Goal: Information Seeking & Learning: Check status

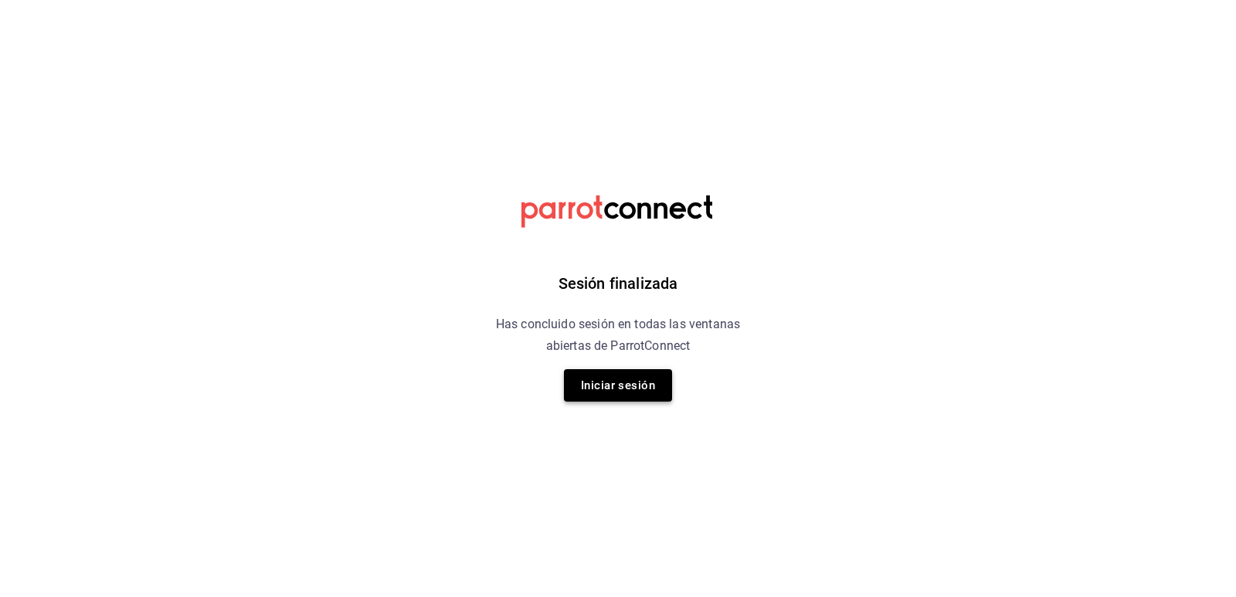
click at [630, 386] on button "Iniciar sesión" at bounding box center [618, 385] width 108 height 32
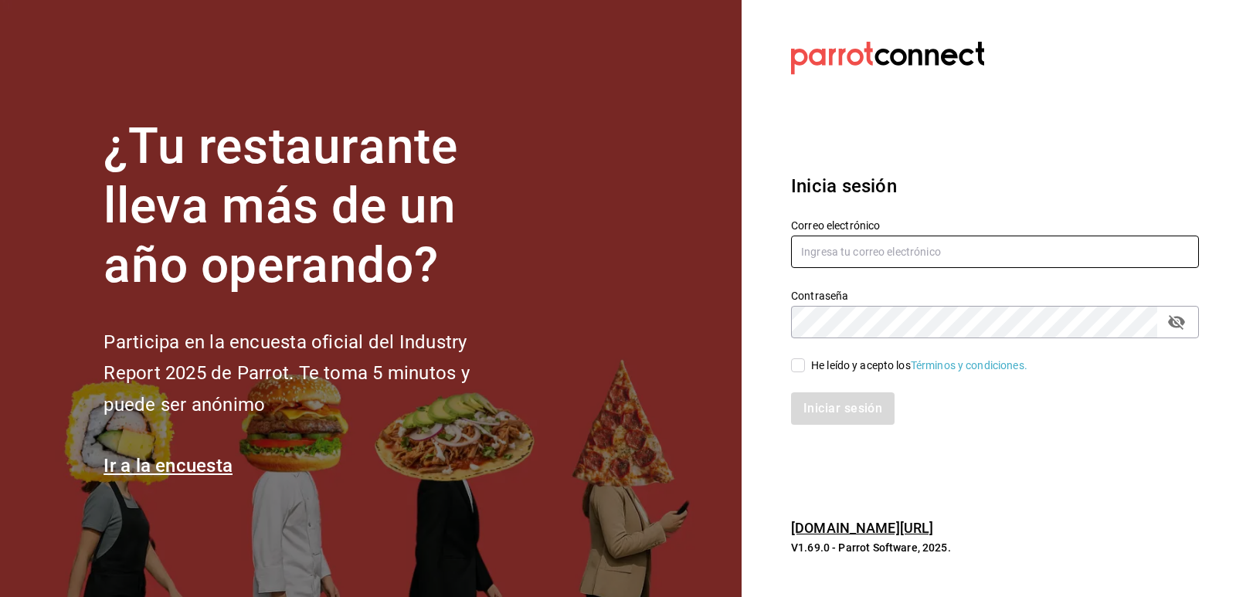
type input "giselle.chagollan@xix.com.mx"
click at [806, 368] on span "He leído y acepto los Términos y condiciones." at bounding box center [916, 366] width 222 height 16
click at [805, 368] on input "He leído y acepto los Términos y condiciones." at bounding box center [798, 365] width 14 height 14
checkbox input "true"
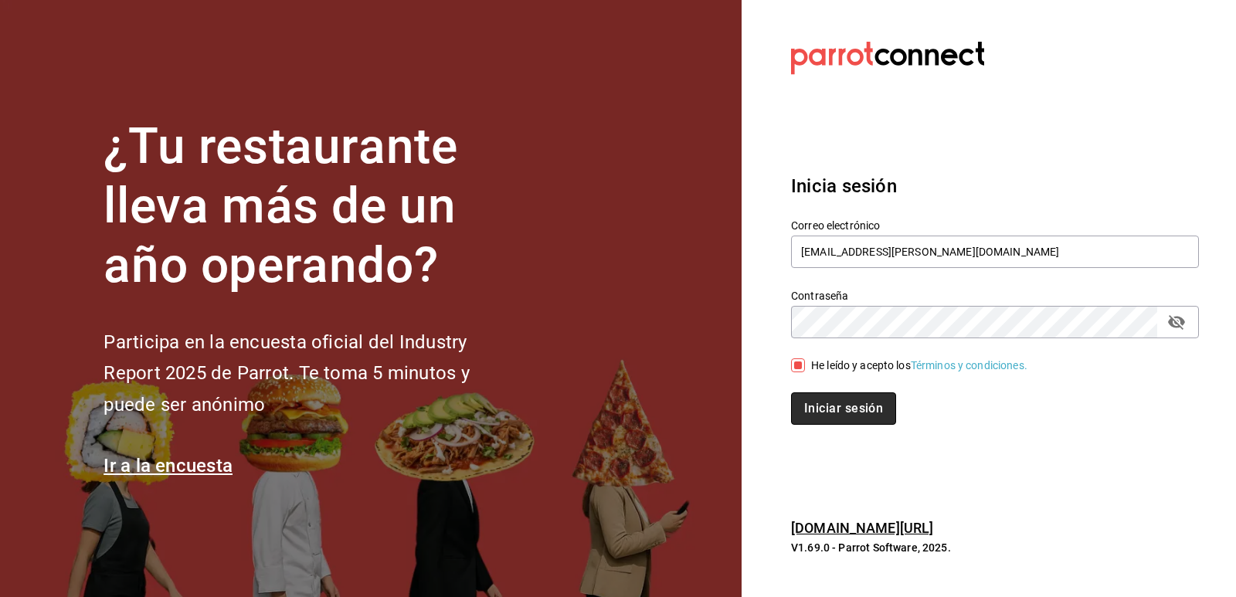
click at [826, 405] on button "Iniciar sesión" at bounding box center [843, 408] width 105 height 32
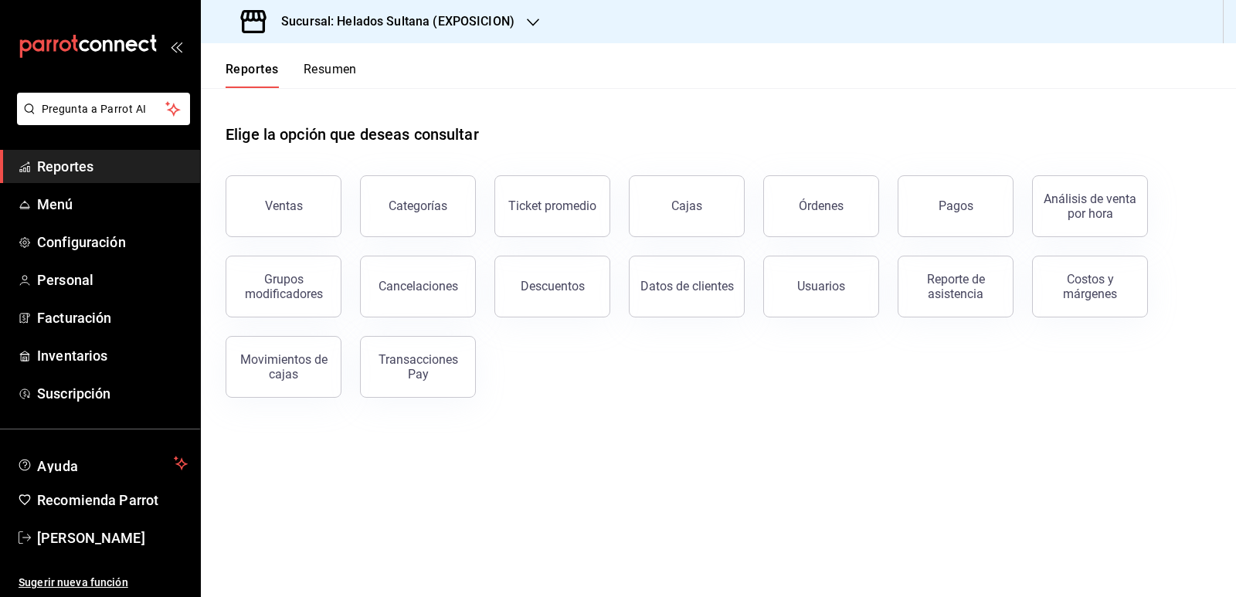
click at [368, 28] on h3 "Sucursal: Helados Sultana (EXPOSICION)" at bounding box center [392, 21] width 246 height 19
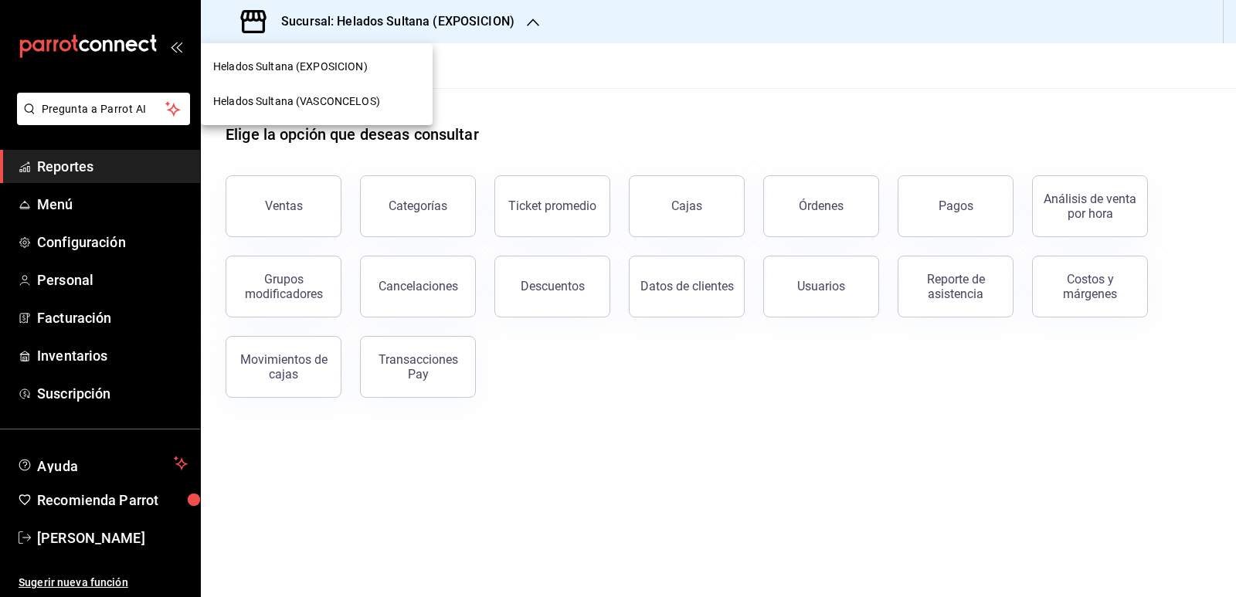
click at [374, 97] on span "Helados Sultana (VASCONCELOS)" at bounding box center [296, 101] width 167 height 16
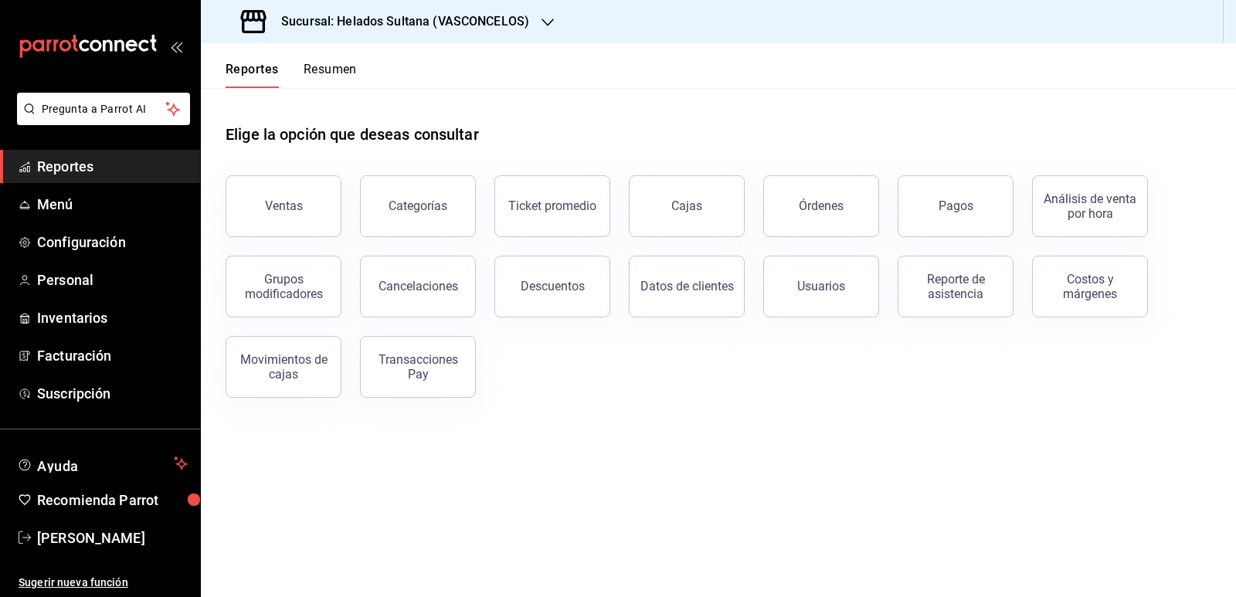
click at [346, 62] on button "Resumen" at bounding box center [329, 75] width 53 height 26
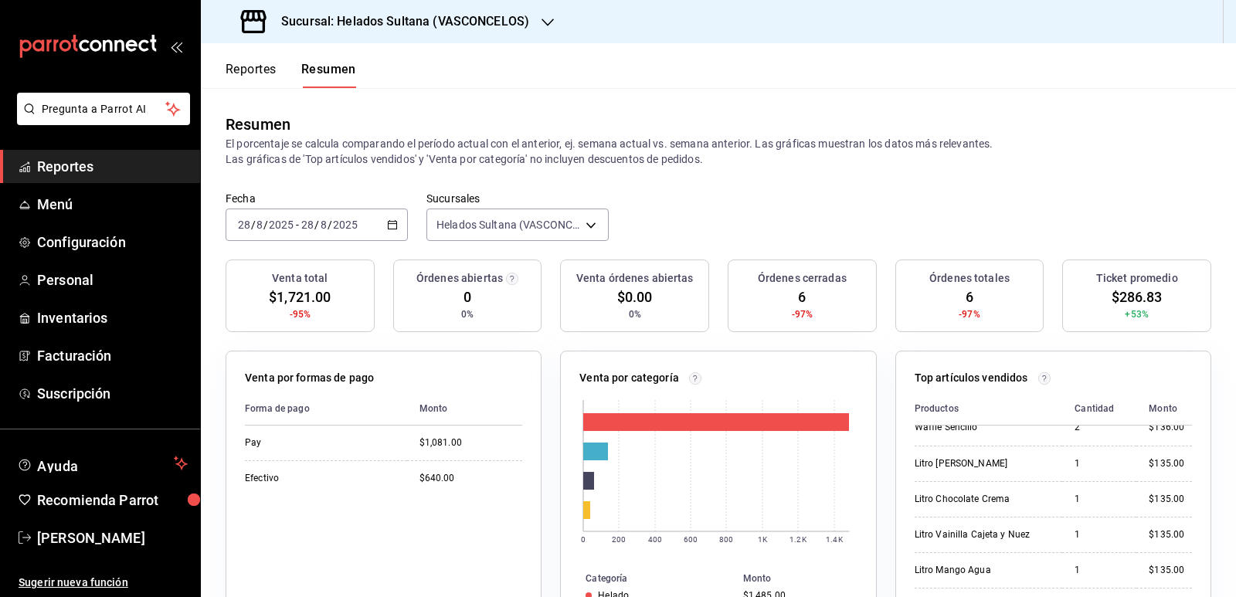
scroll to position [90, 0]
click at [58, 317] on span "Inventarios" at bounding box center [112, 317] width 151 height 21
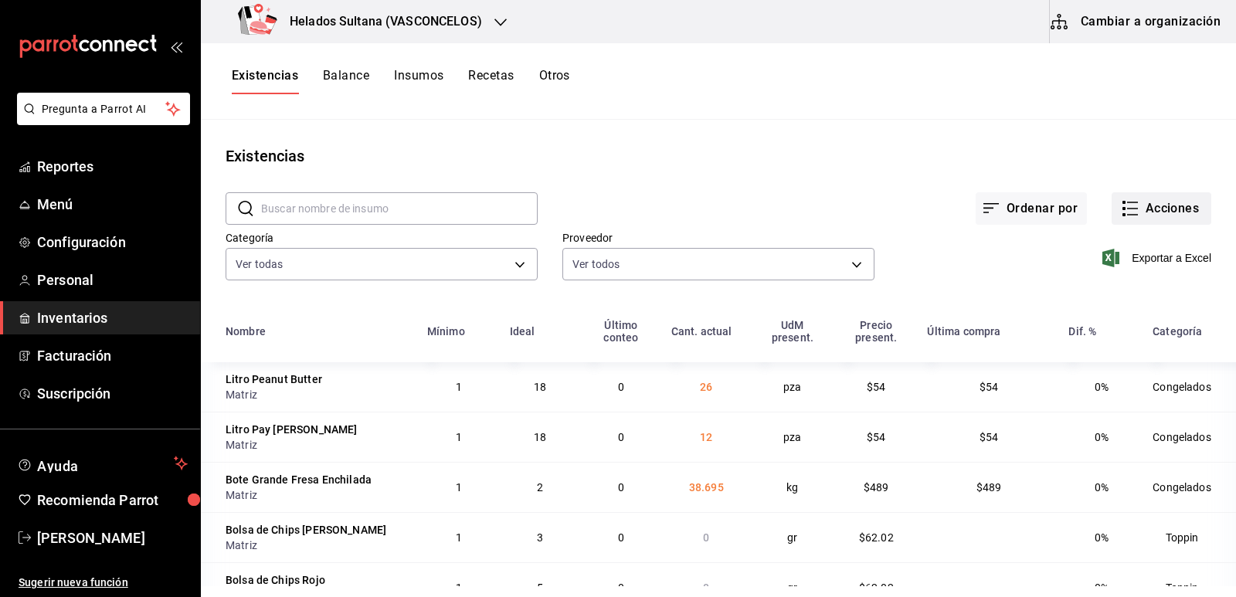
click at [1131, 210] on button "Acciones" at bounding box center [1161, 208] width 100 height 32
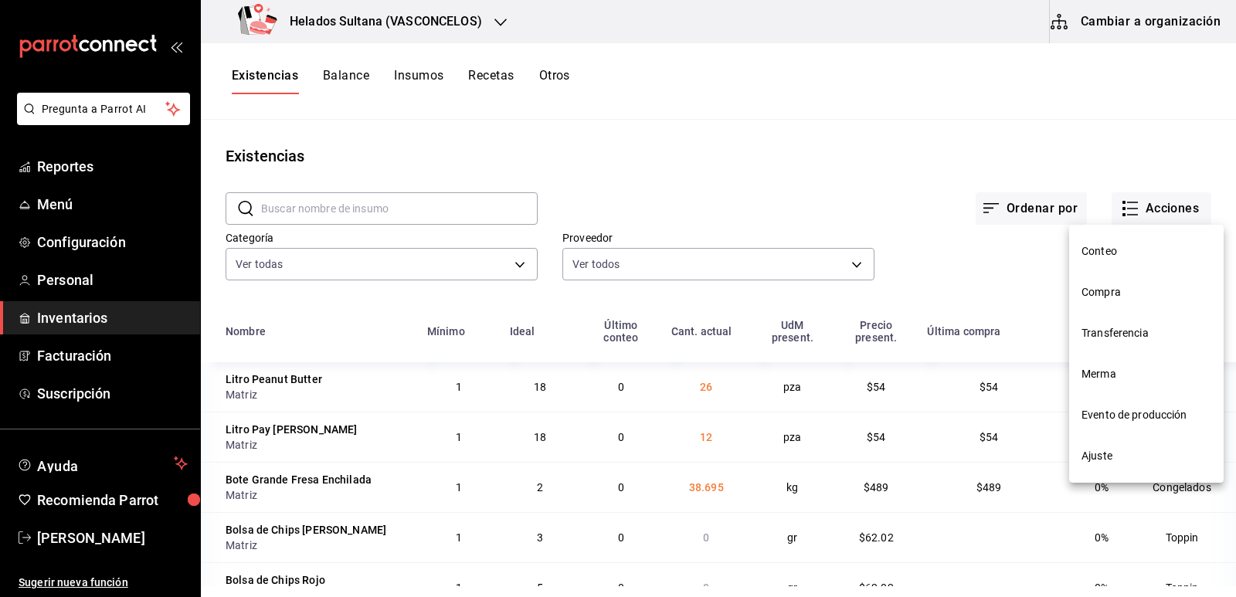
click at [998, 208] on div at bounding box center [618, 298] width 1236 height 597
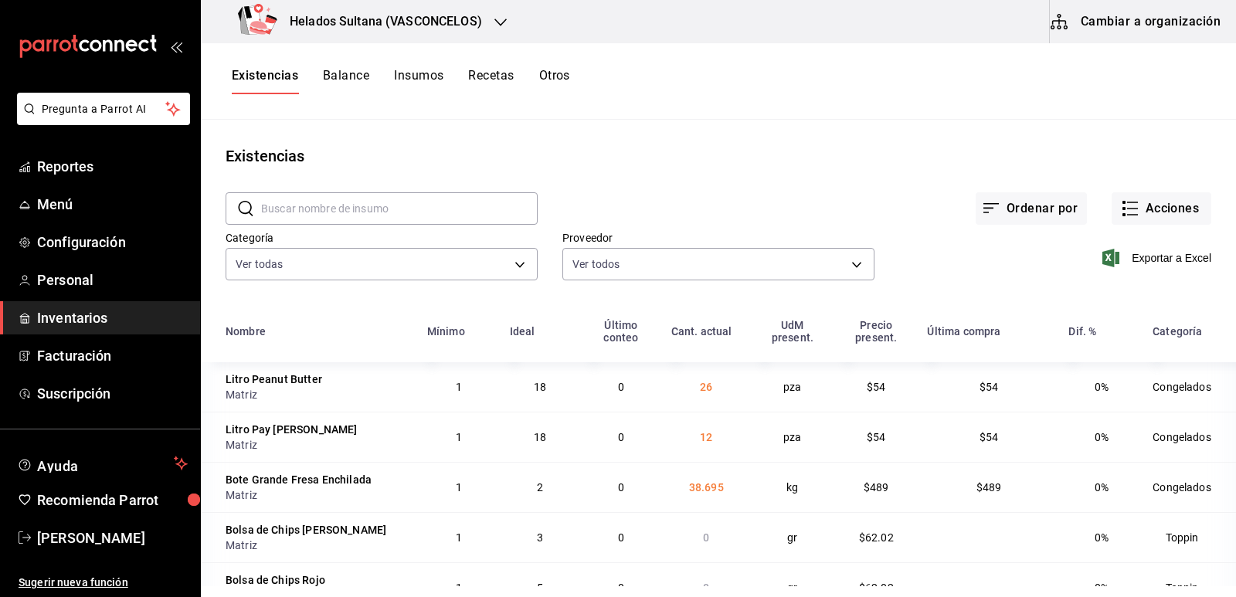
click at [998, 208] on button "Ordenar por" at bounding box center [1030, 208] width 111 height 32
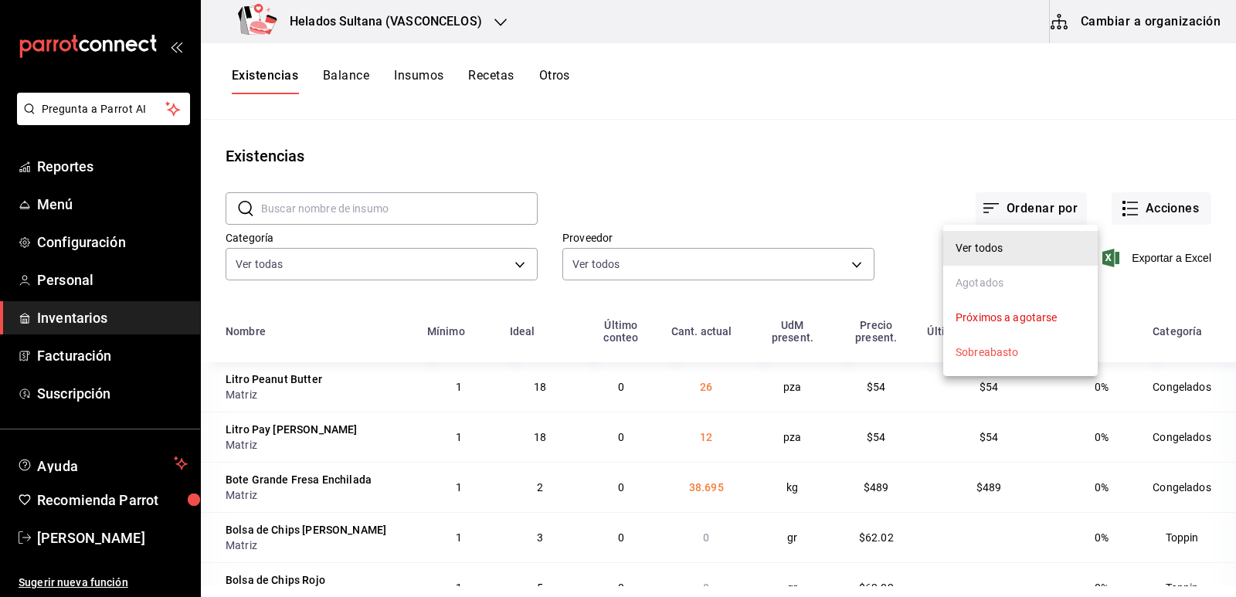
click at [988, 279] on div "Agotados" at bounding box center [979, 283] width 48 height 16
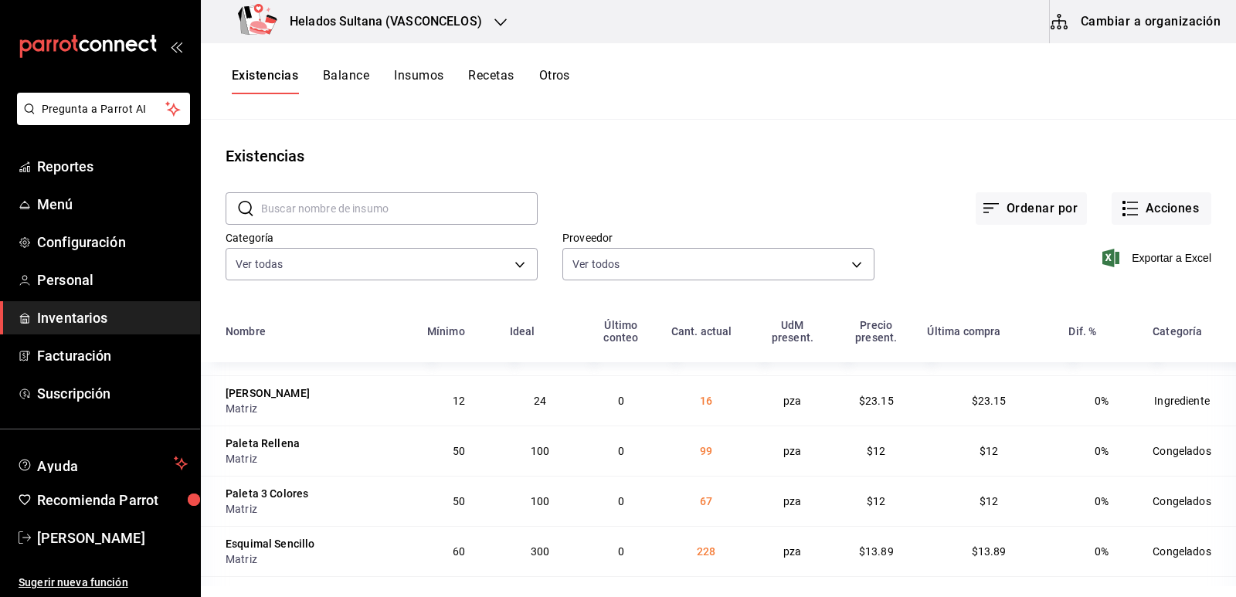
scroll to position [2857, 0]
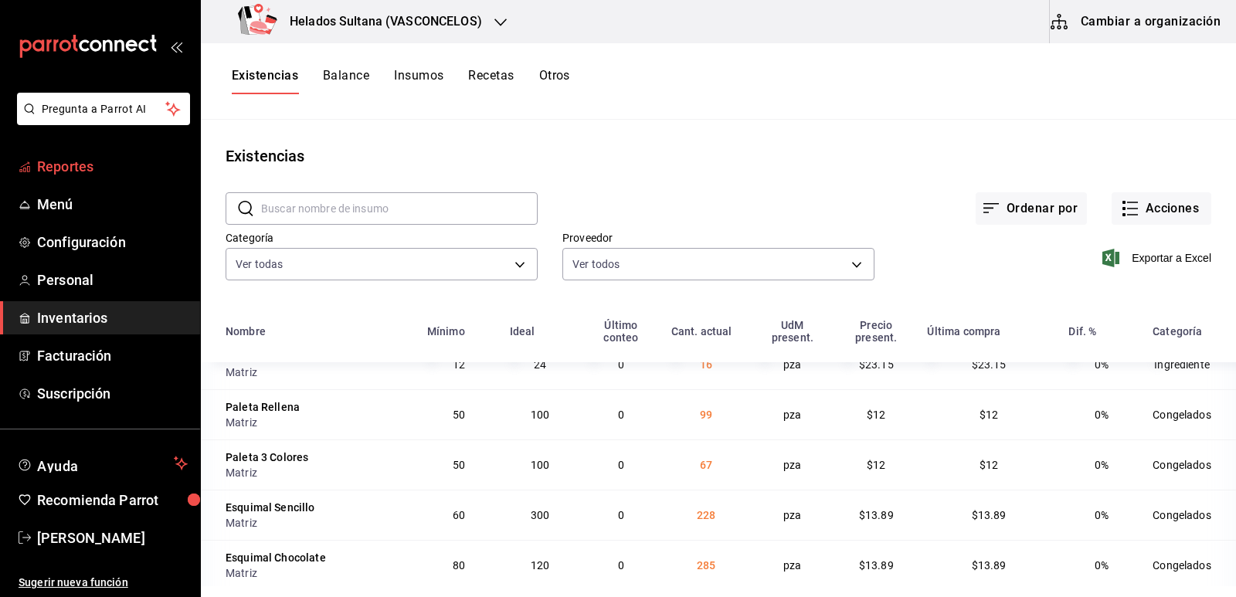
click at [86, 163] on span "Reportes" at bounding box center [112, 166] width 151 height 21
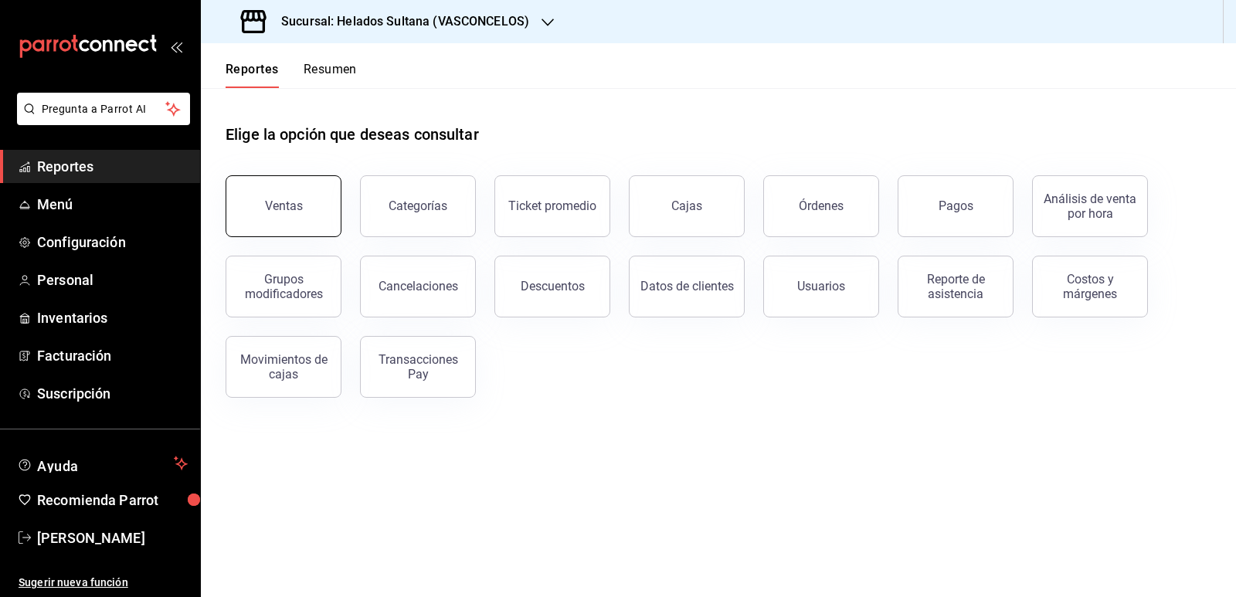
click at [307, 192] on button "Ventas" at bounding box center [283, 206] width 116 height 62
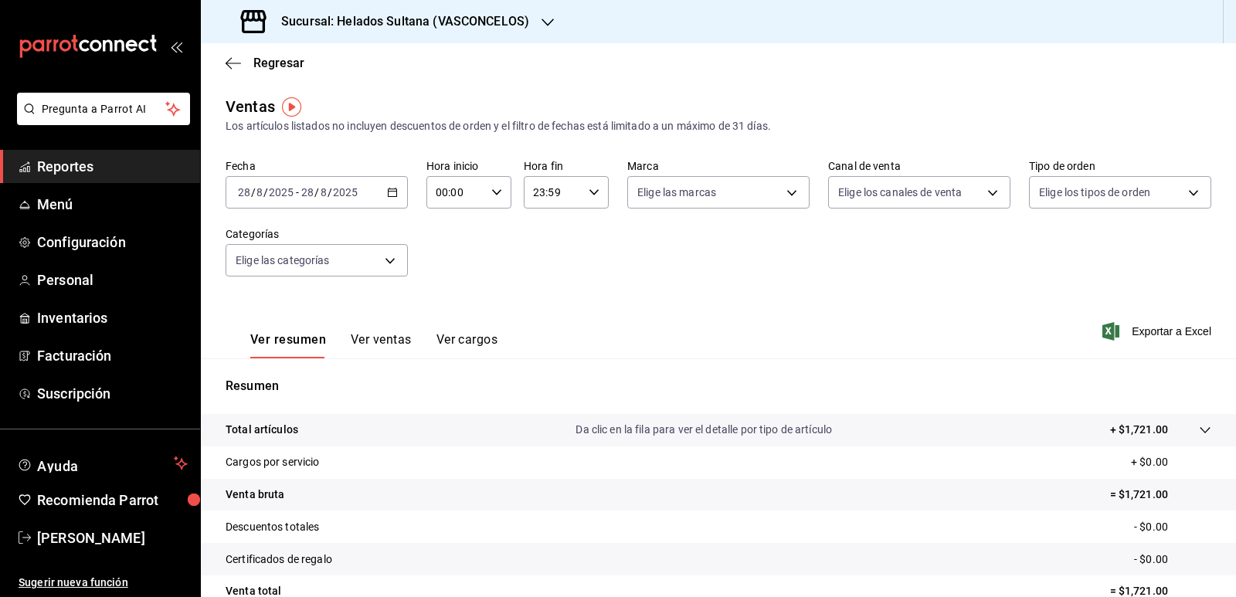
click at [390, 332] on button "Ver ventas" at bounding box center [381, 345] width 61 height 26
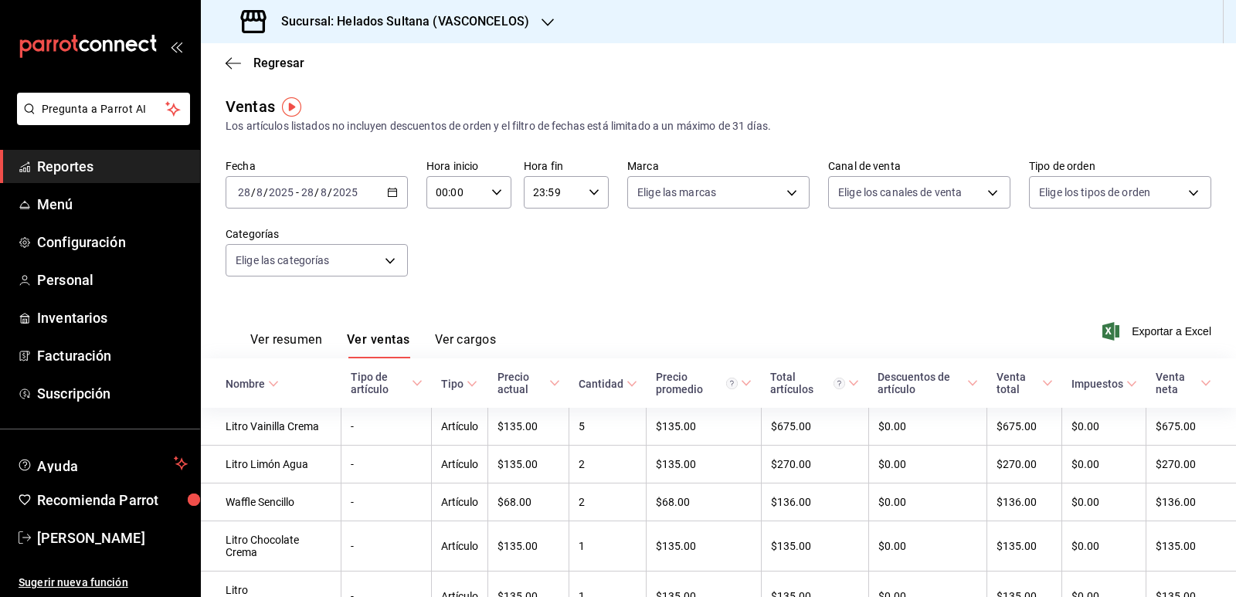
click at [394, 195] on \(Stroke\) "button" at bounding box center [392, 192] width 9 height 8
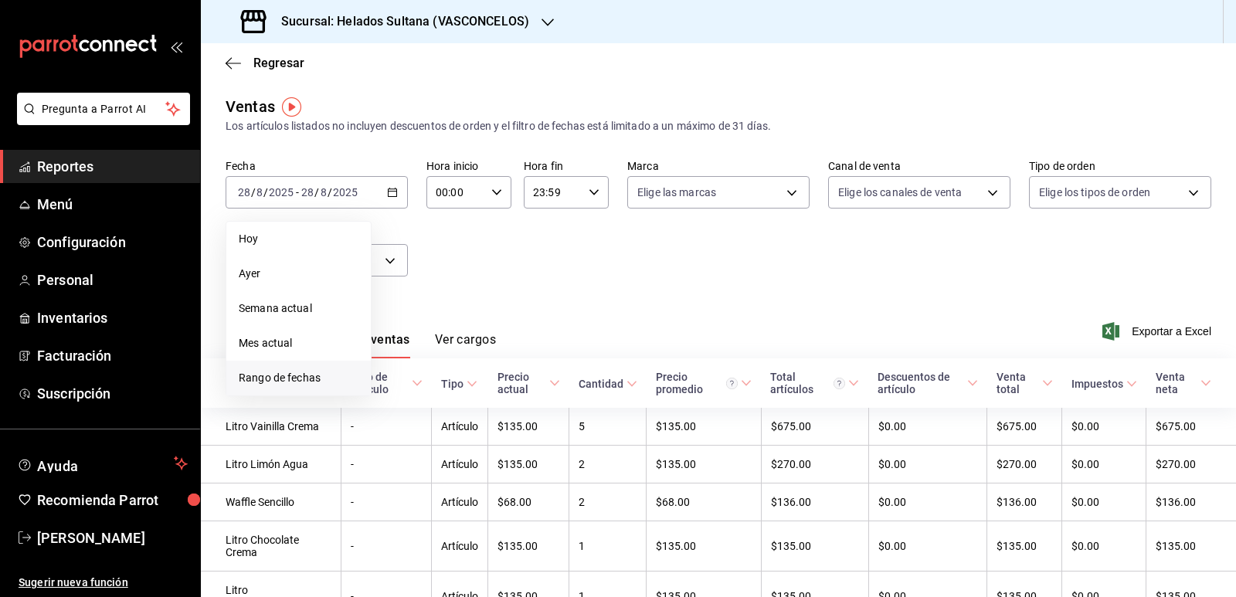
click at [273, 369] on li "Rango de fechas" at bounding box center [298, 378] width 144 height 35
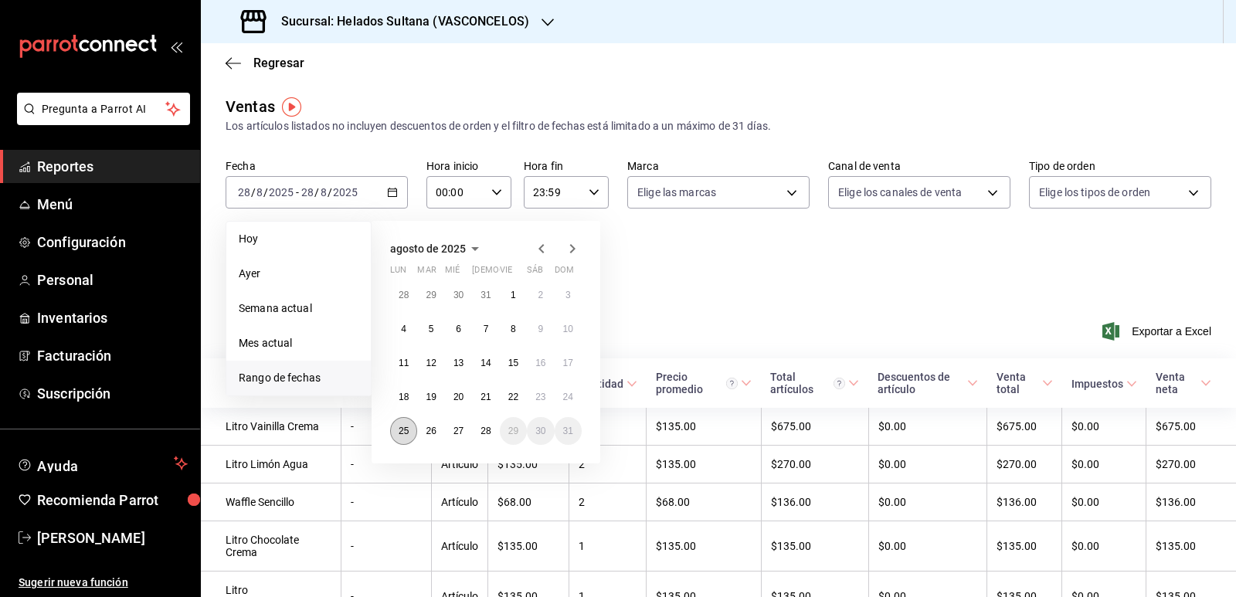
click at [398, 434] on abbr "25" at bounding box center [403, 430] width 10 height 11
click at [482, 432] on abbr "28" at bounding box center [485, 430] width 10 height 11
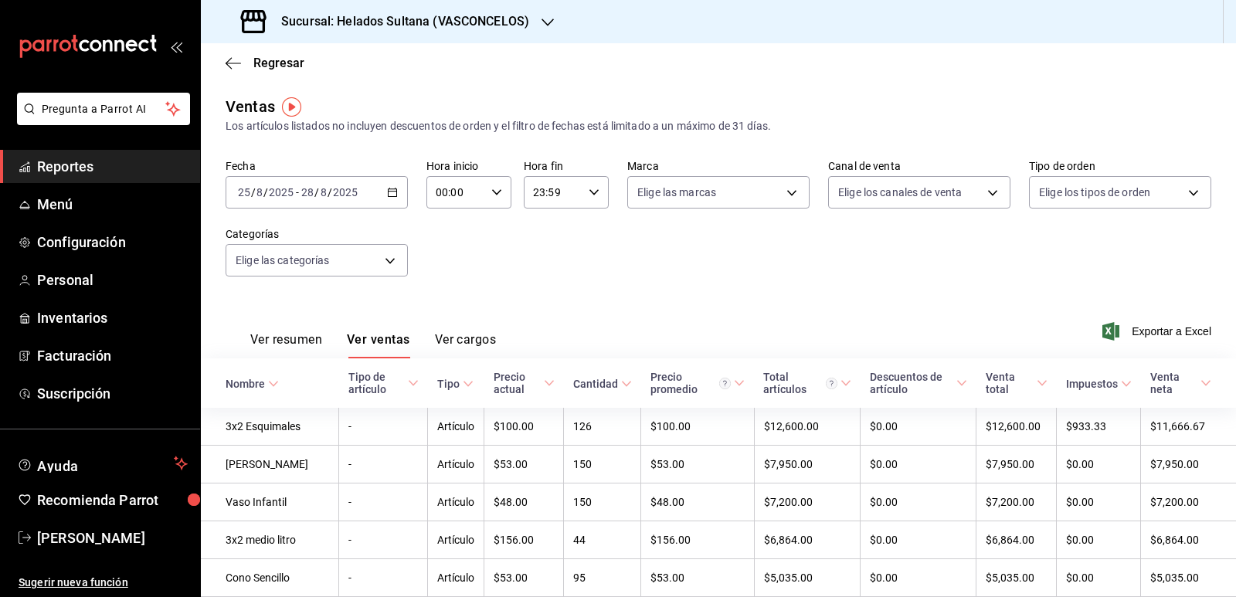
click at [621, 381] on icon at bounding box center [626, 383] width 11 height 11
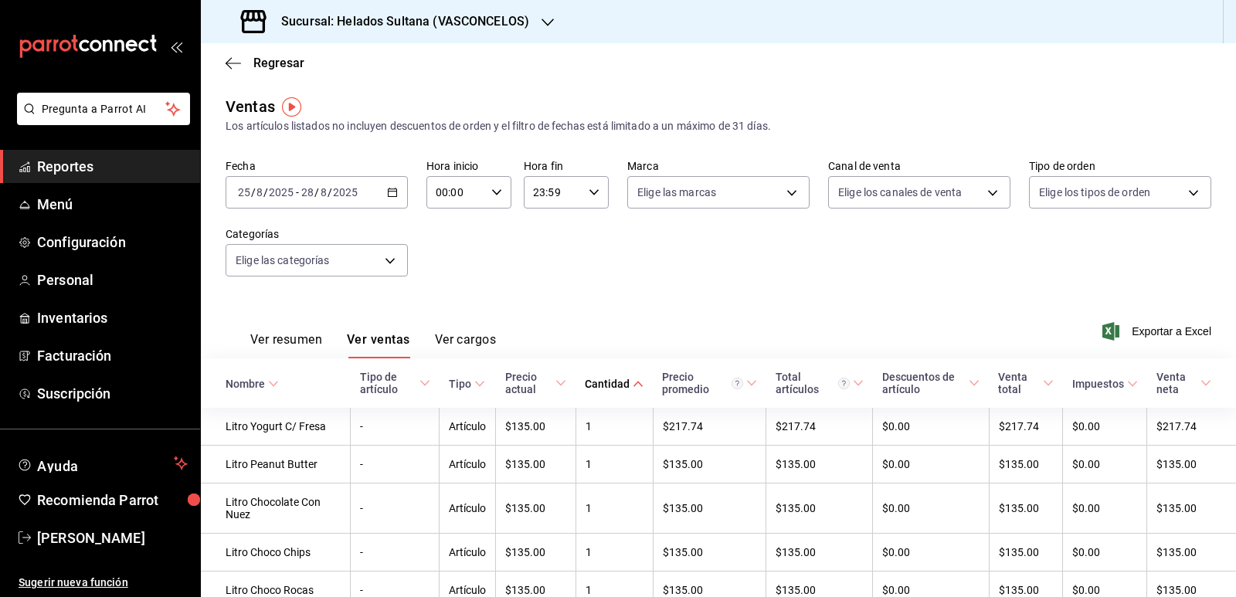
click at [620, 381] on span "Cantidad" at bounding box center [614, 384] width 59 height 12
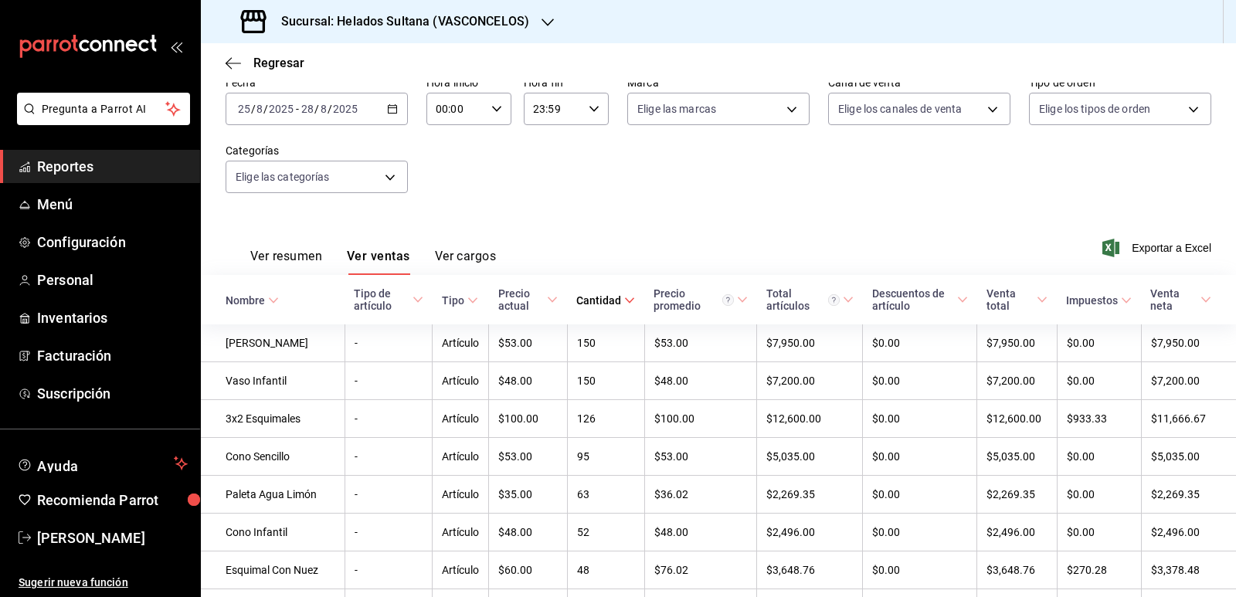
scroll to position [77, 0]
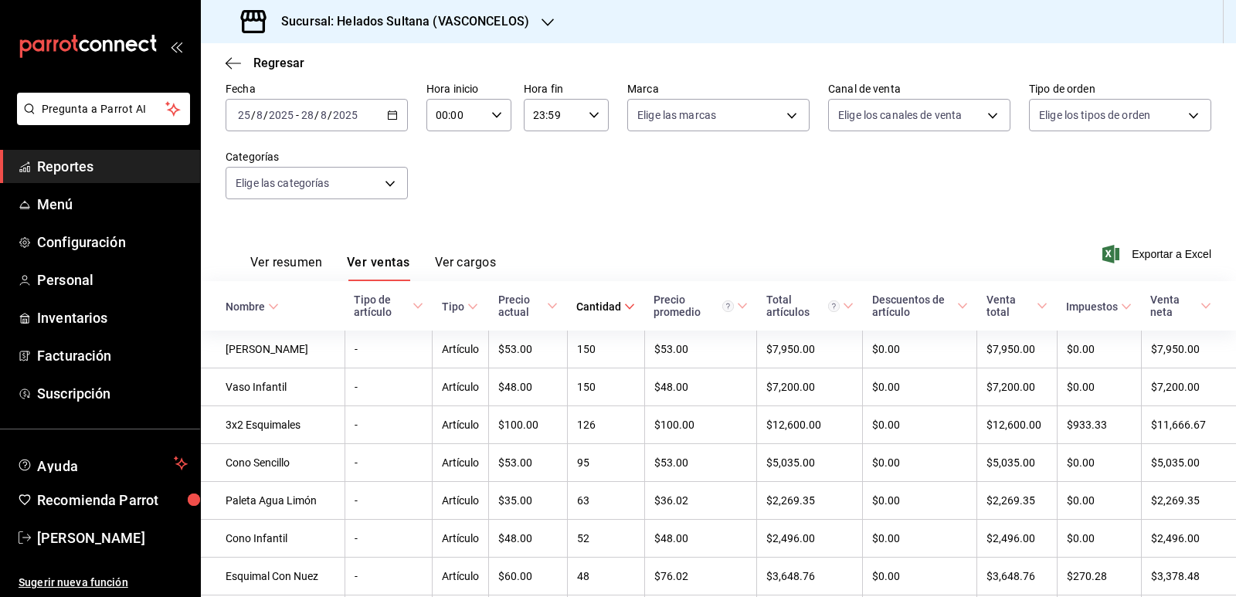
click at [394, 114] on \(Stroke\) "button" at bounding box center [392, 115] width 9 height 8
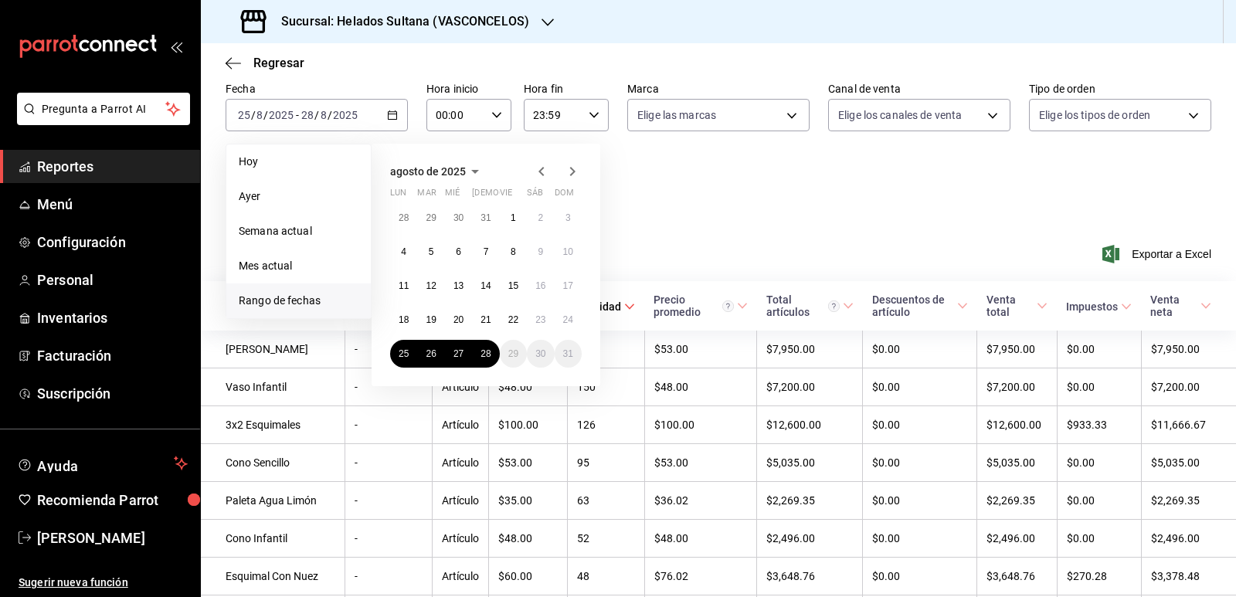
click at [542, 168] on icon "button" at bounding box center [540, 171] width 5 height 9
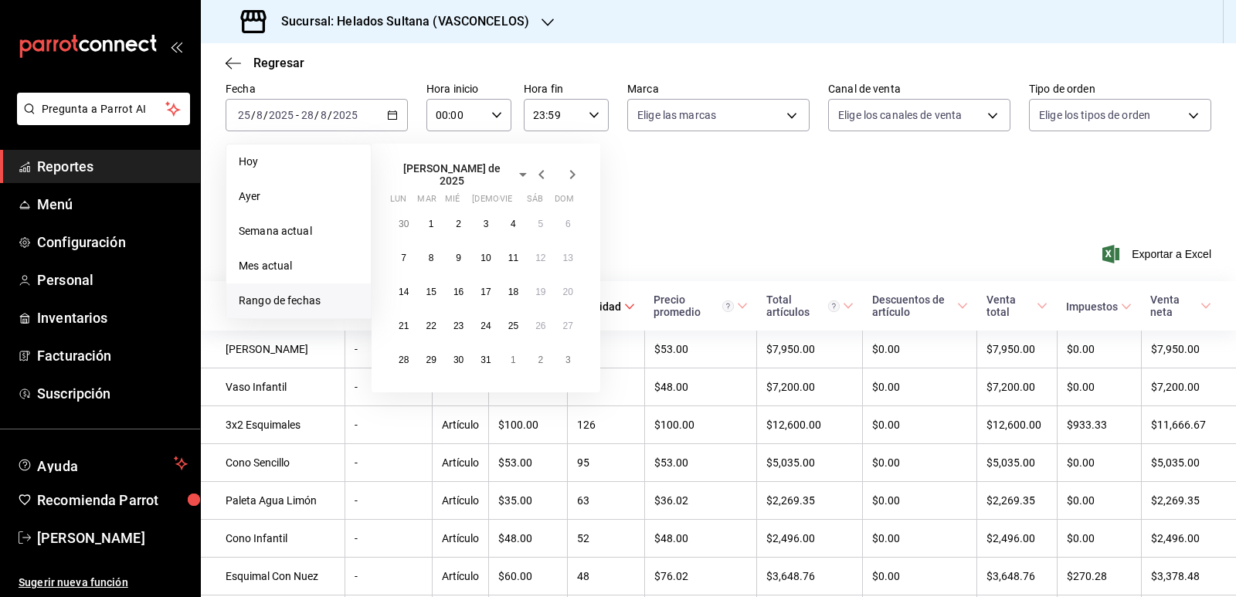
click at [542, 170] on icon "button" at bounding box center [540, 174] width 5 height 9
click at [542, 168] on icon "button" at bounding box center [540, 171] width 5 height 9
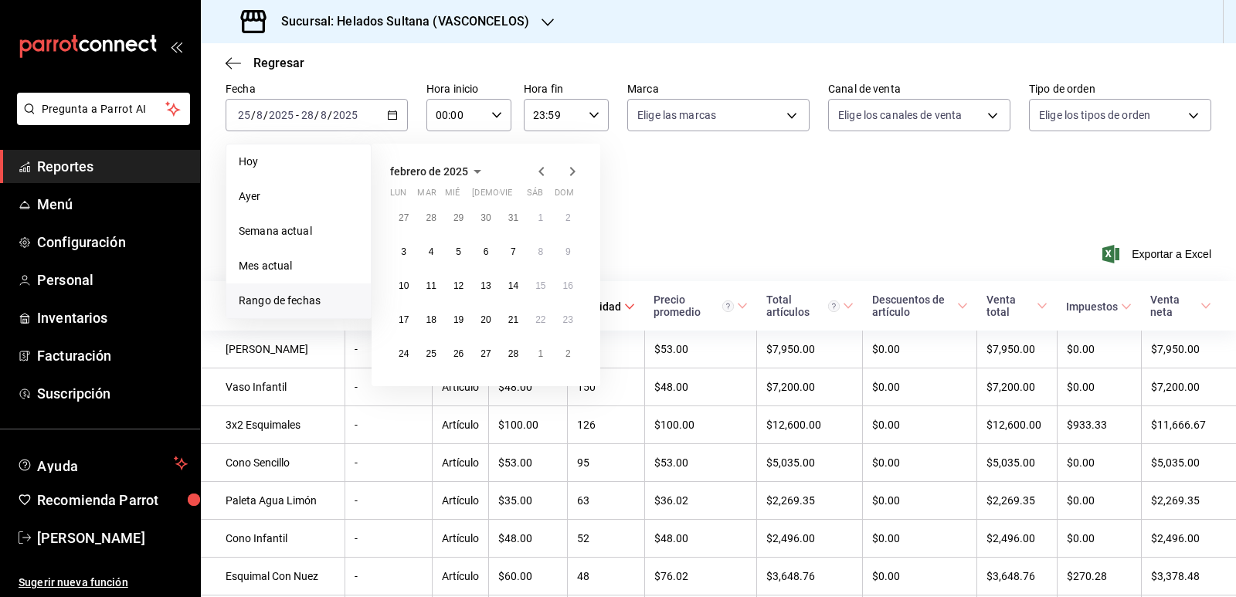
click at [542, 168] on icon "button" at bounding box center [540, 171] width 5 height 9
click at [543, 172] on icon "button" at bounding box center [541, 171] width 19 height 19
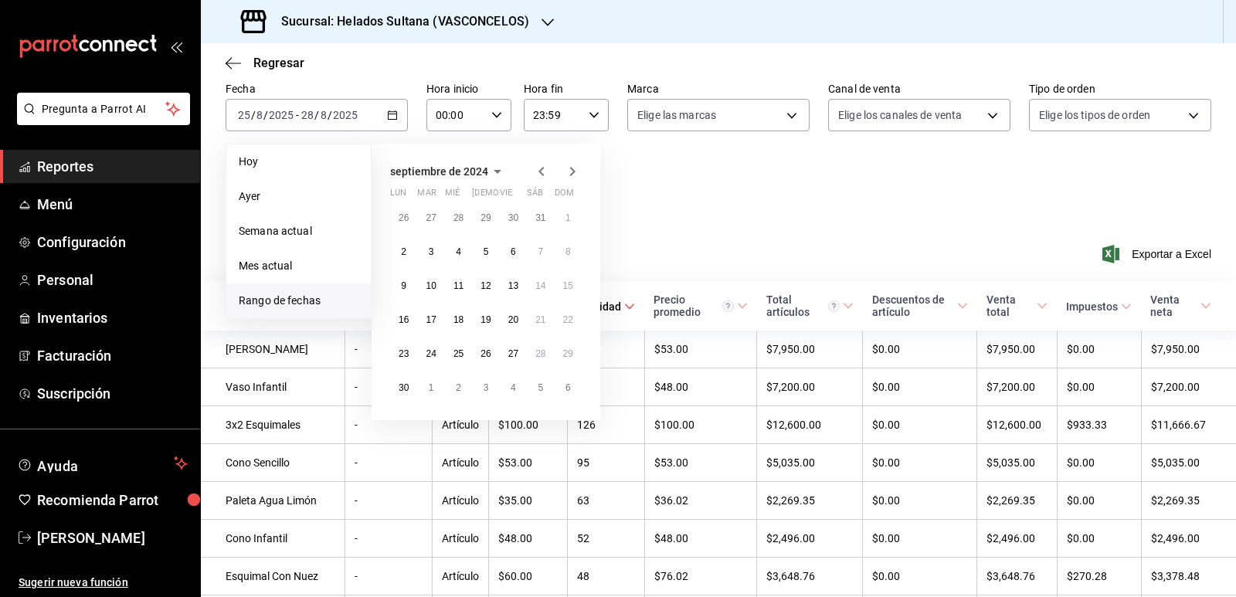
click at [543, 172] on icon "button" at bounding box center [541, 171] width 19 height 19
click at [409, 347] on button "26" at bounding box center [403, 354] width 27 height 28
click at [488, 352] on abbr "29" at bounding box center [485, 353] width 10 height 11
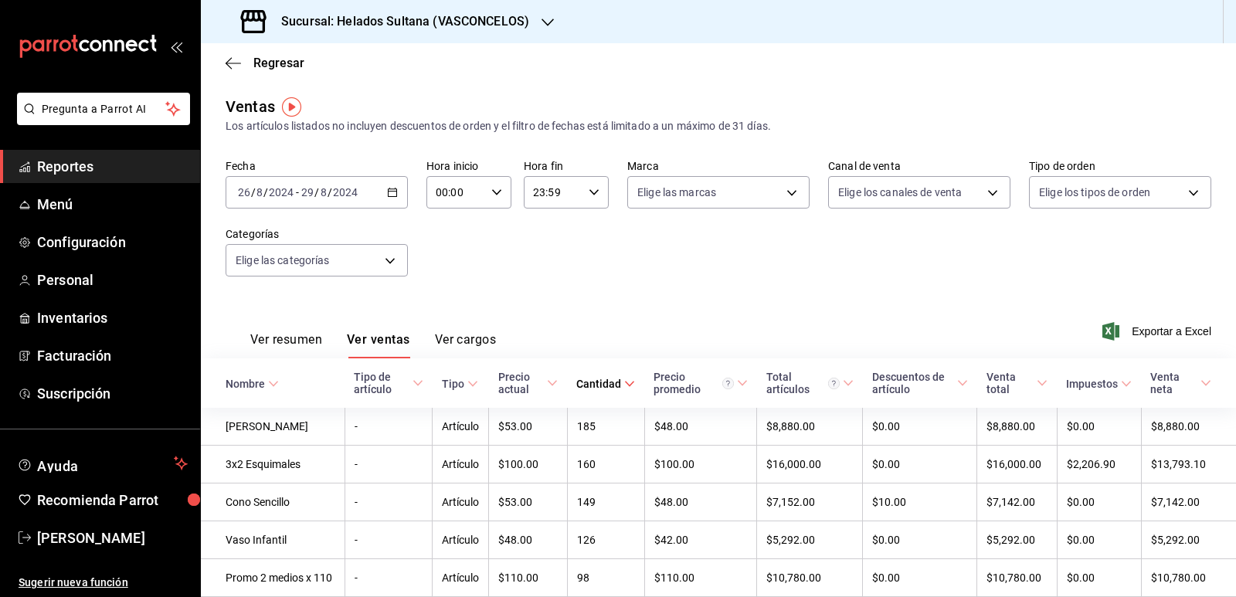
click at [624, 381] on icon at bounding box center [629, 383] width 11 height 11
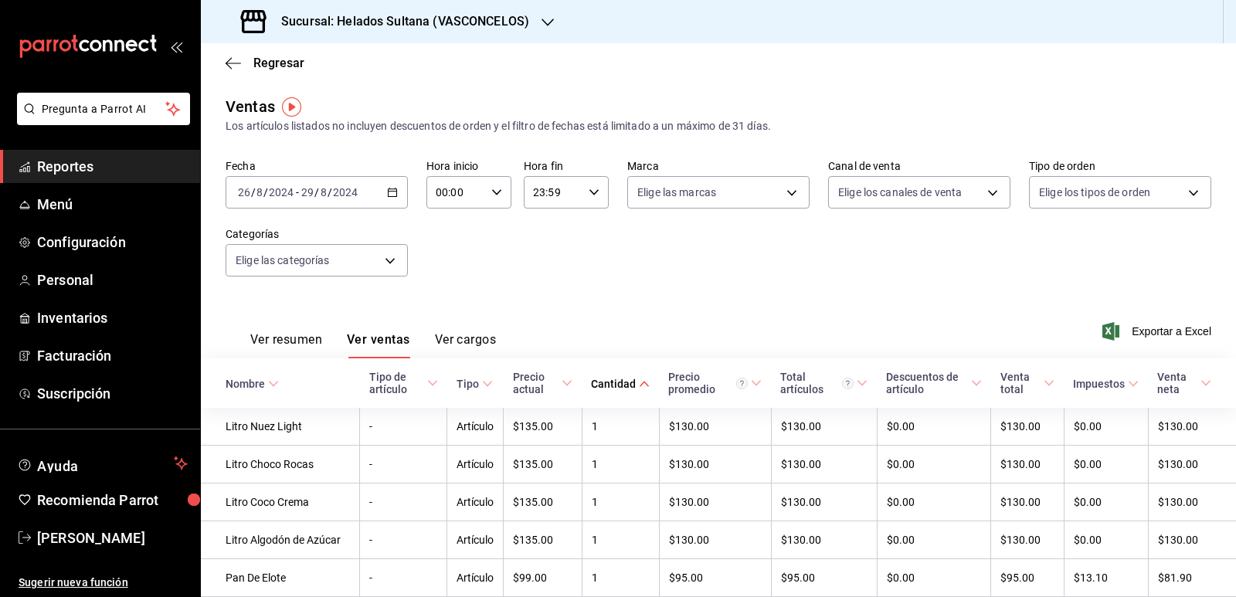
click at [639, 381] on icon at bounding box center [644, 383] width 11 height 11
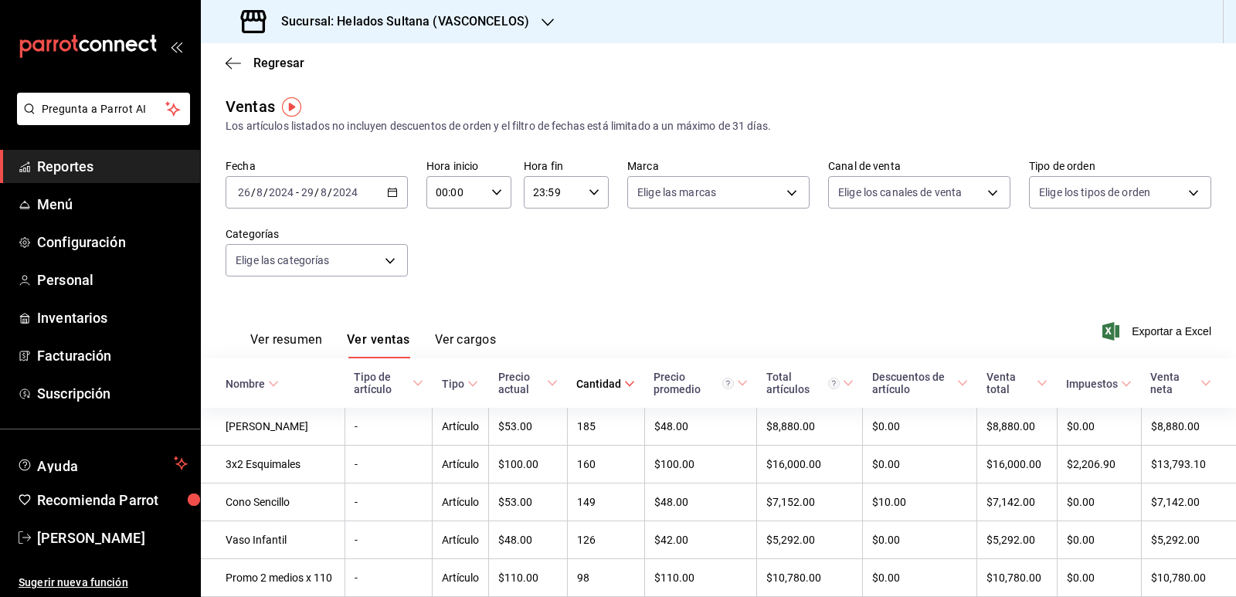
click at [389, 193] on icon "button" at bounding box center [392, 192] width 11 height 11
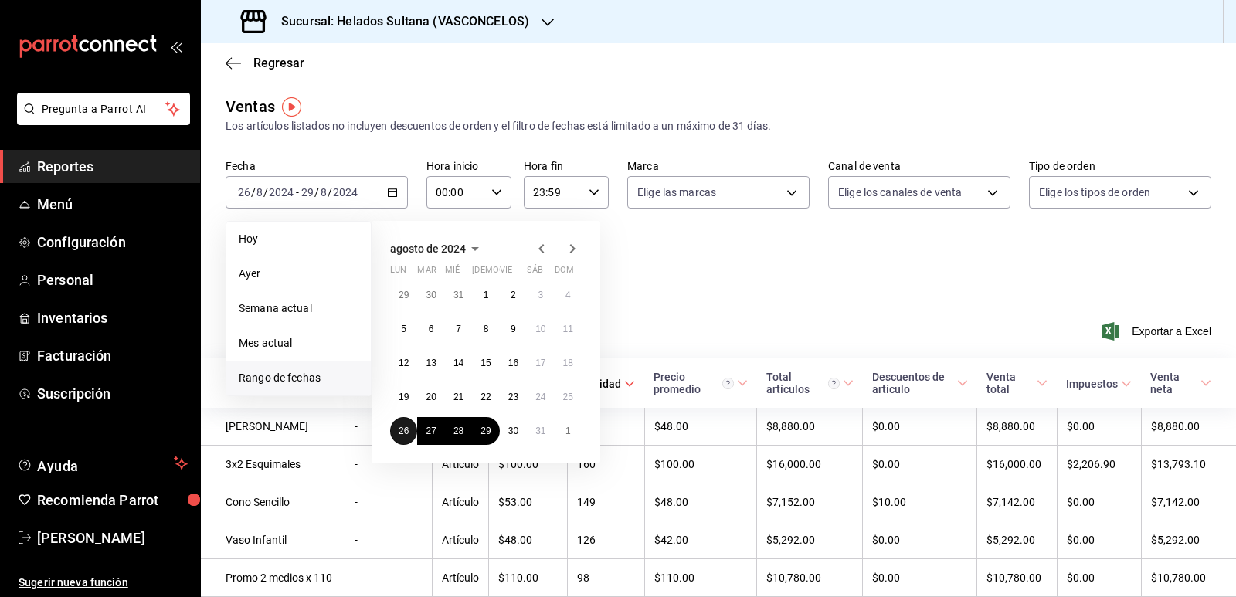
click at [398, 434] on button "26" at bounding box center [403, 431] width 27 height 28
click at [447, 432] on button "28" at bounding box center [458, 431] width 27 height 28
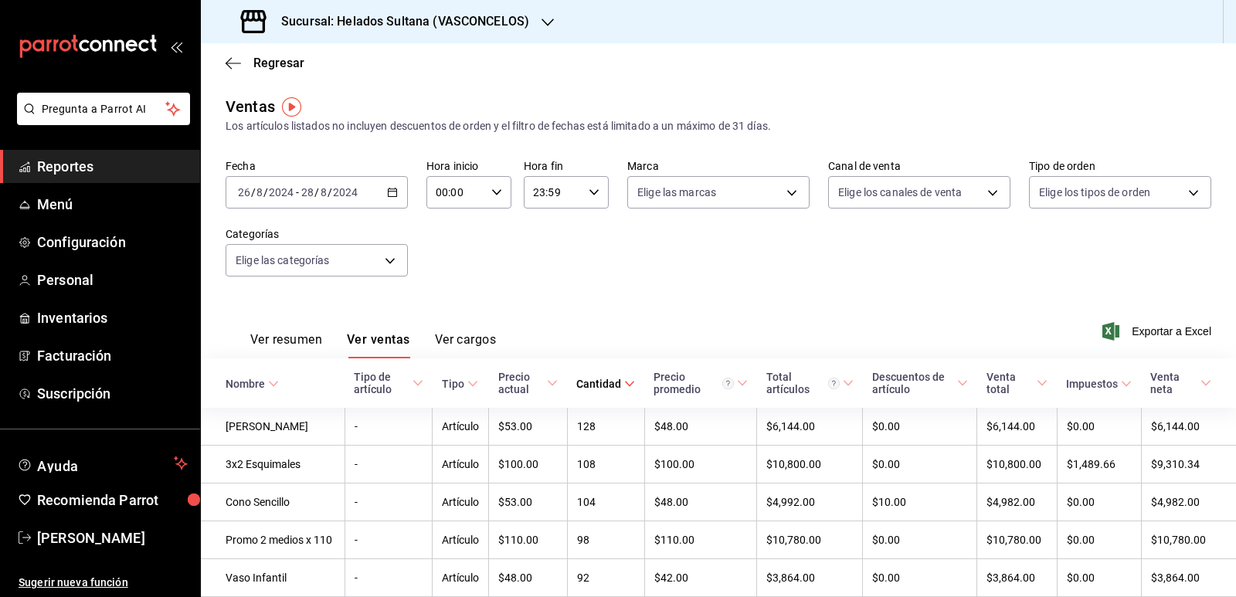
click at [624, 378] on icon at bounding box center [629, 383] width 11 height 11
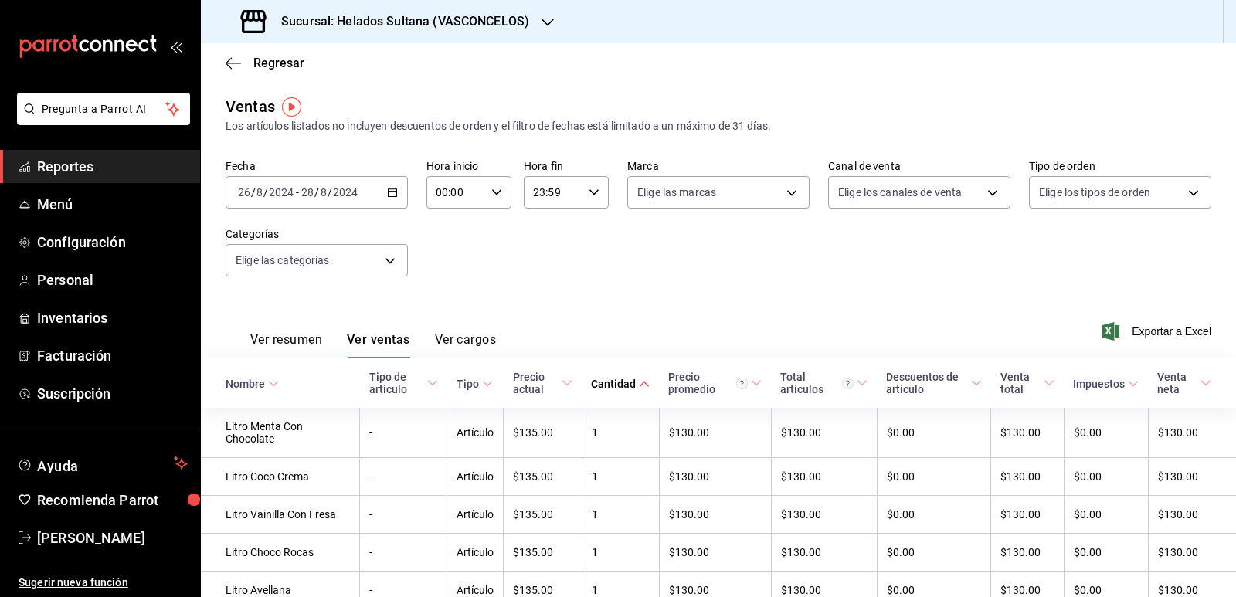
click at [623, 380] on div "Cantidad" at bounding box center [613, 384] width 45 height 12
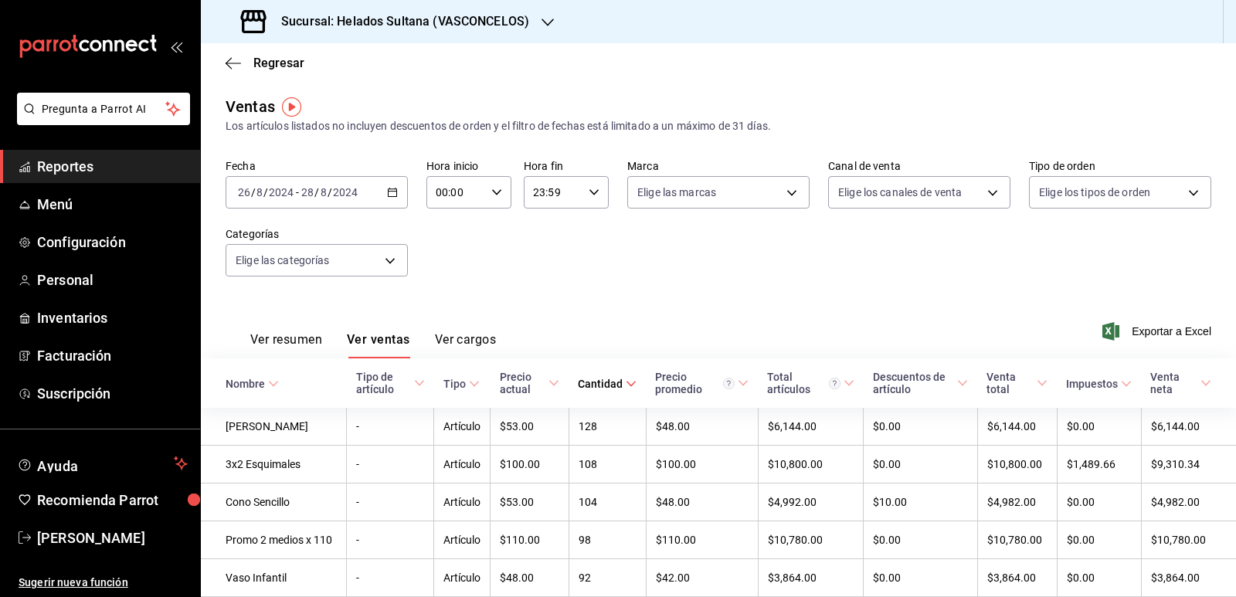
click at [390, 188] on icon "button" at bounding box center [392, 192] width 11 height 11
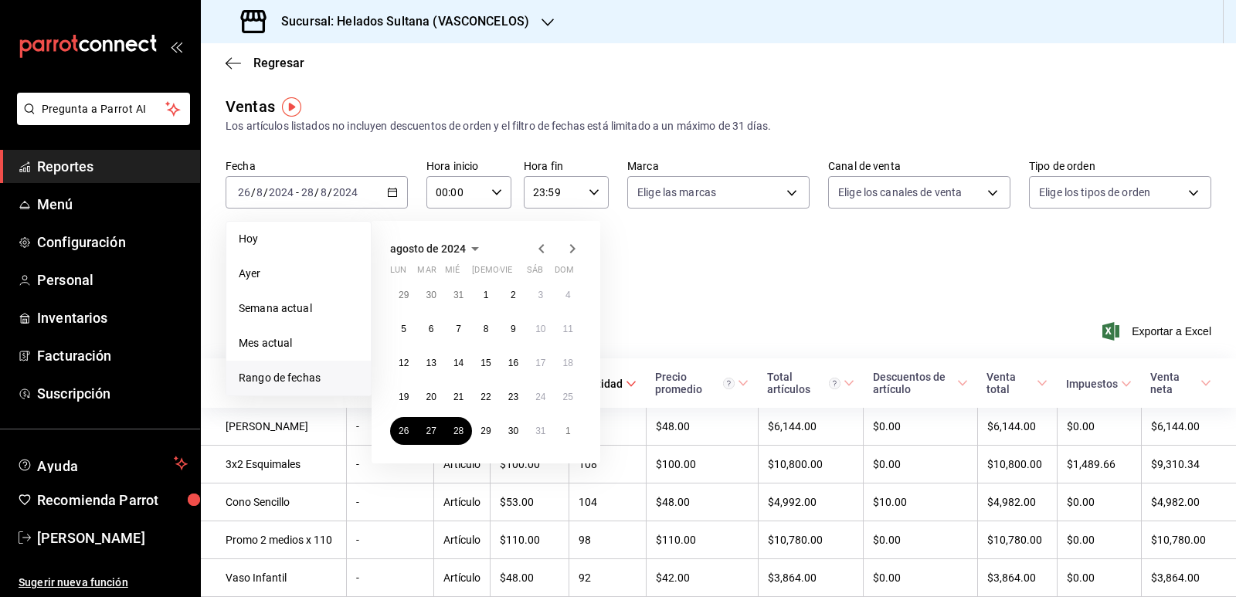
click at [575, 246] on icon "button" at bounding box center [572, 248] width 19 height 19
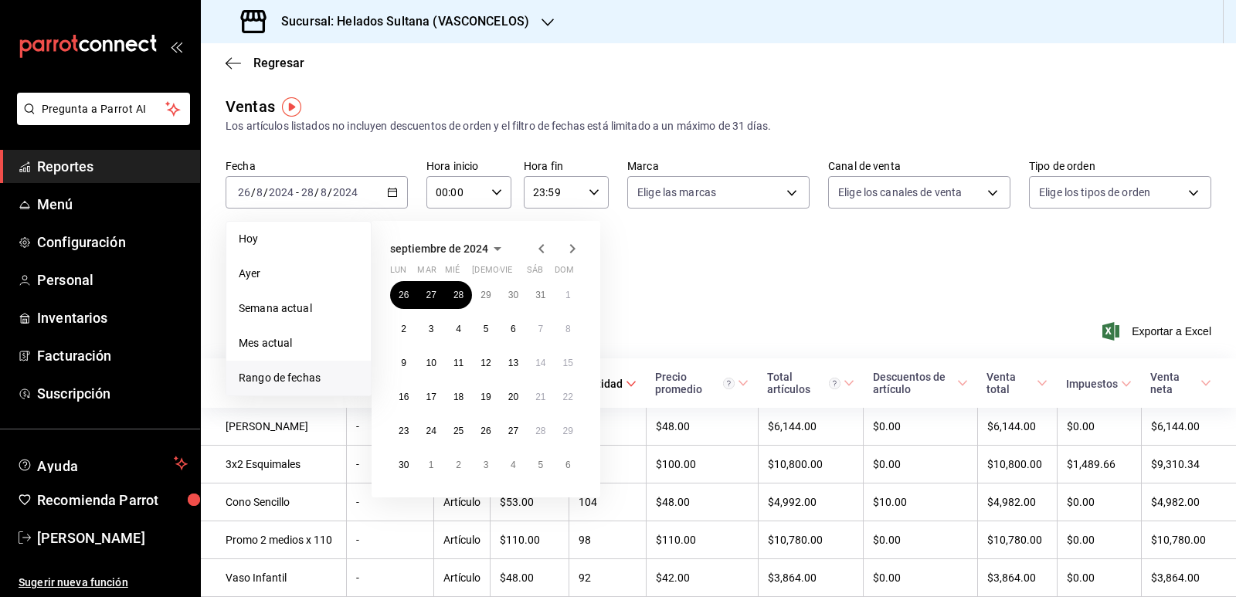
click at [575, 245] on icon "button" at bounding box center [572, 248] width 19 height 19
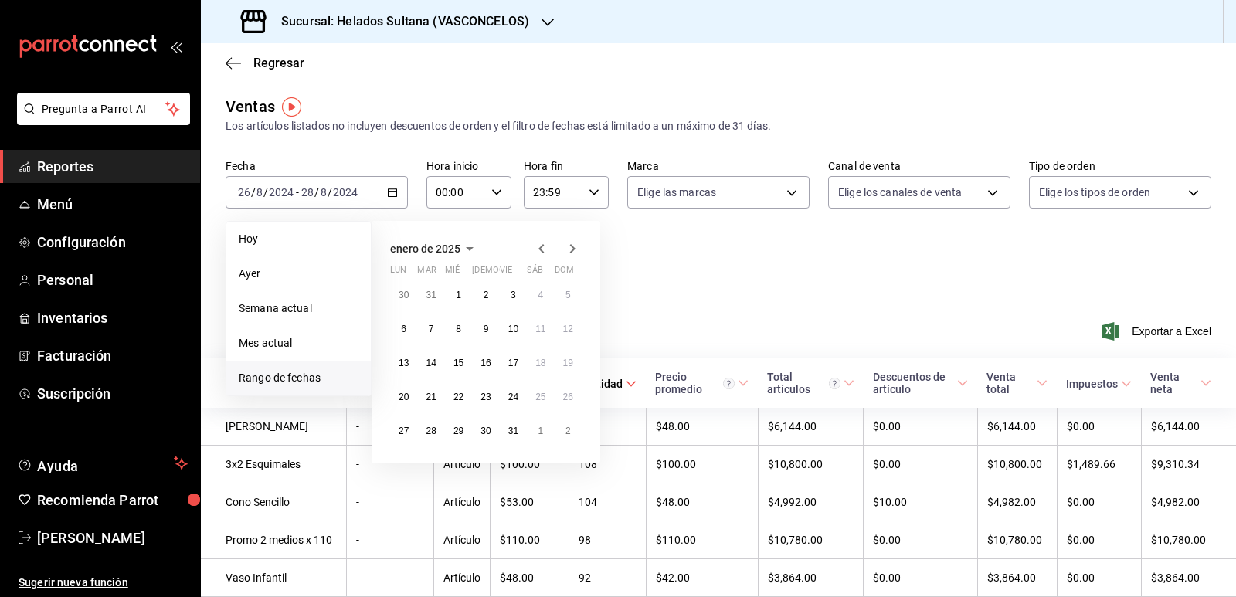
click at [575, 245] on icon "button" at bounding box center [572, 248] width 19 height 19
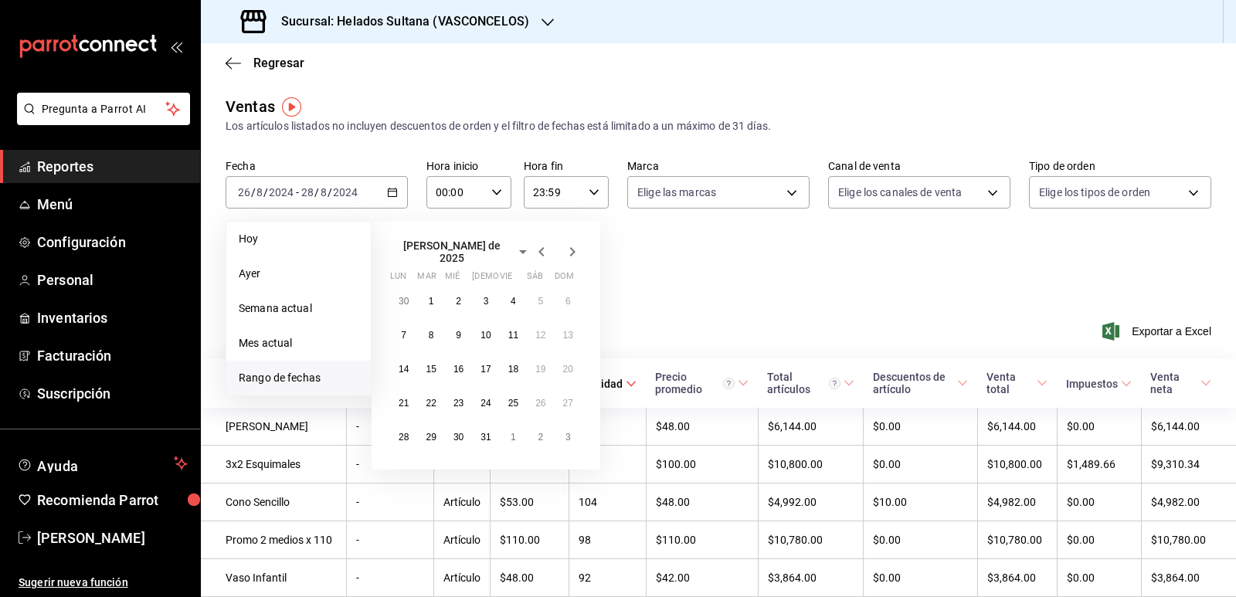
click at [575, 245] on icon "button" at bounding box center [572, 251] width 19 height 19
click at [401, 422] on button "25" at bounding box center [403, 431] width 27 height 28
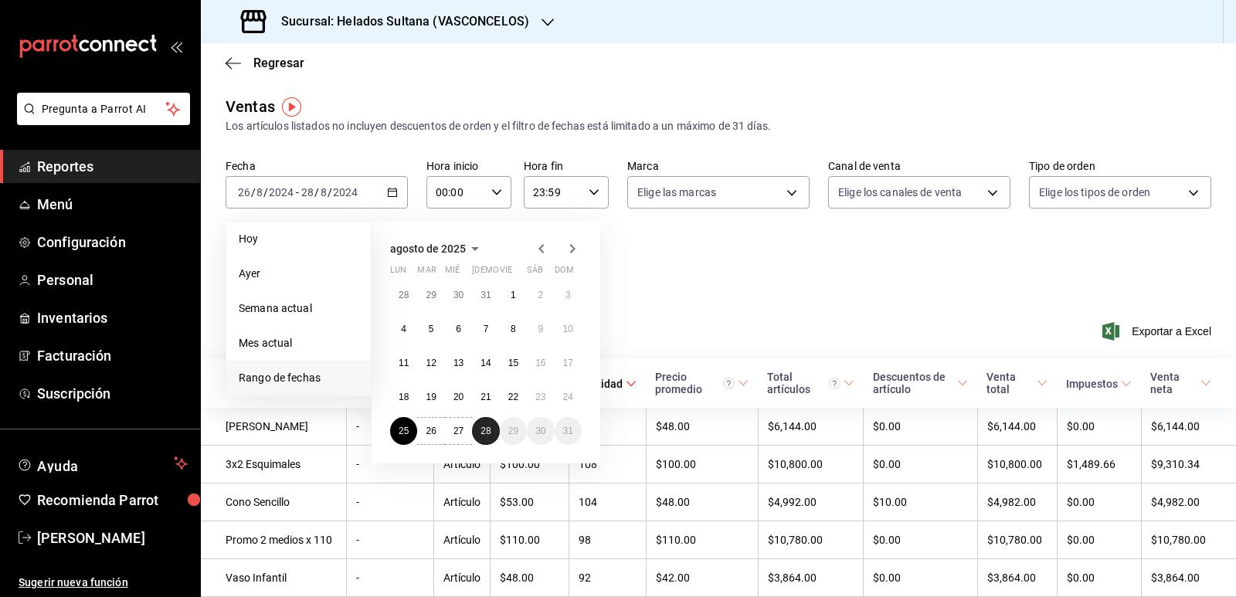
click at [478, 430] on button "28" at bounding box center [485, 431] width 27 height 28
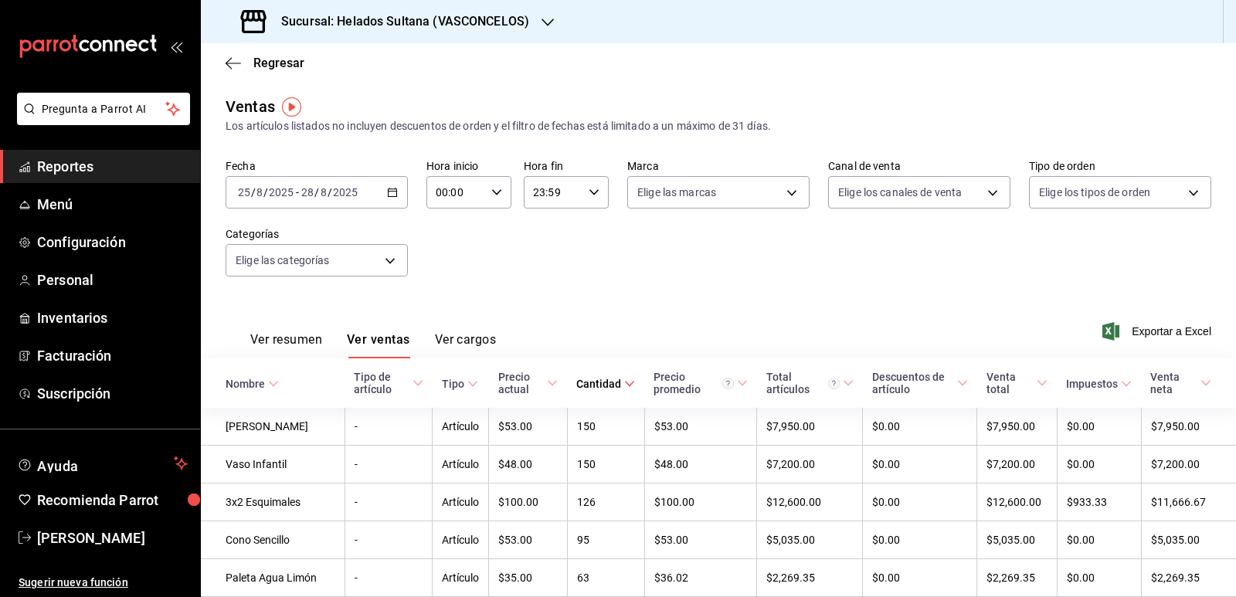
click at [625, 385] on \(Stroke\) at bounding box center [629, 383] width 9 height 5
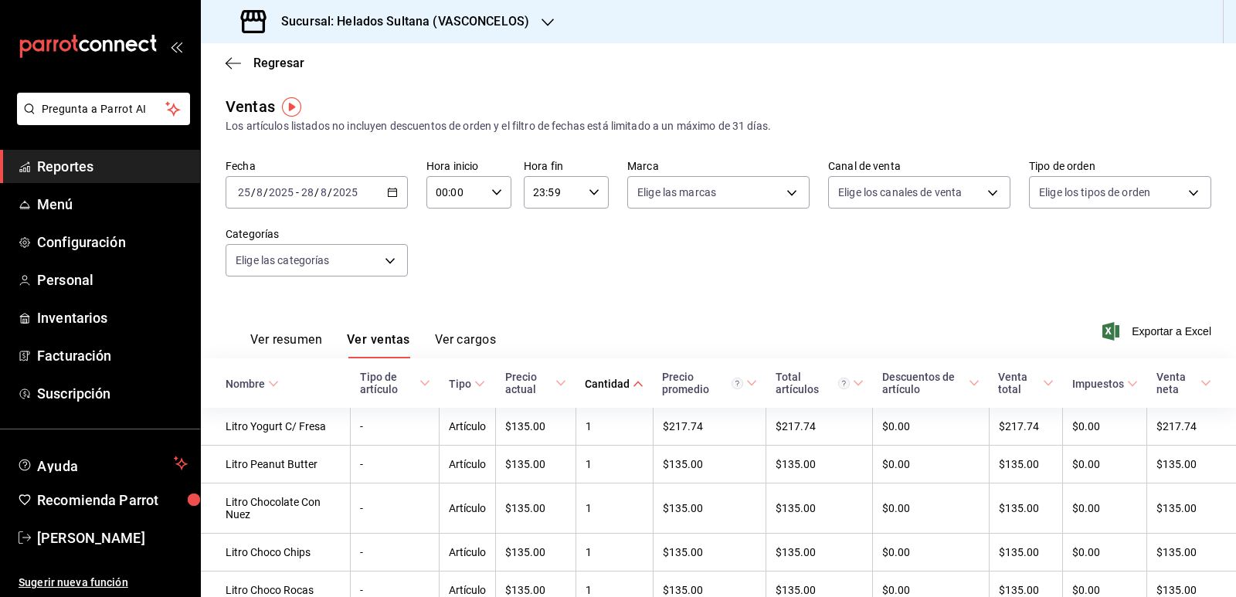
click at [632, 385] on icon at bounding box center [637, 383] width 11 height 11
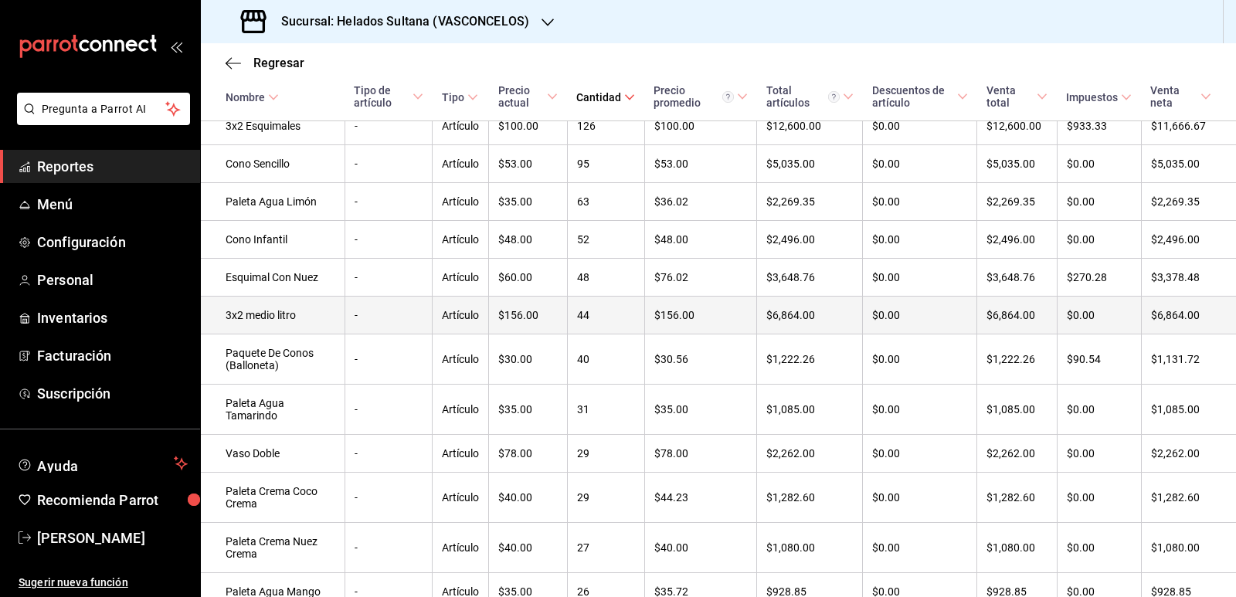
scroll to position [463, 0]
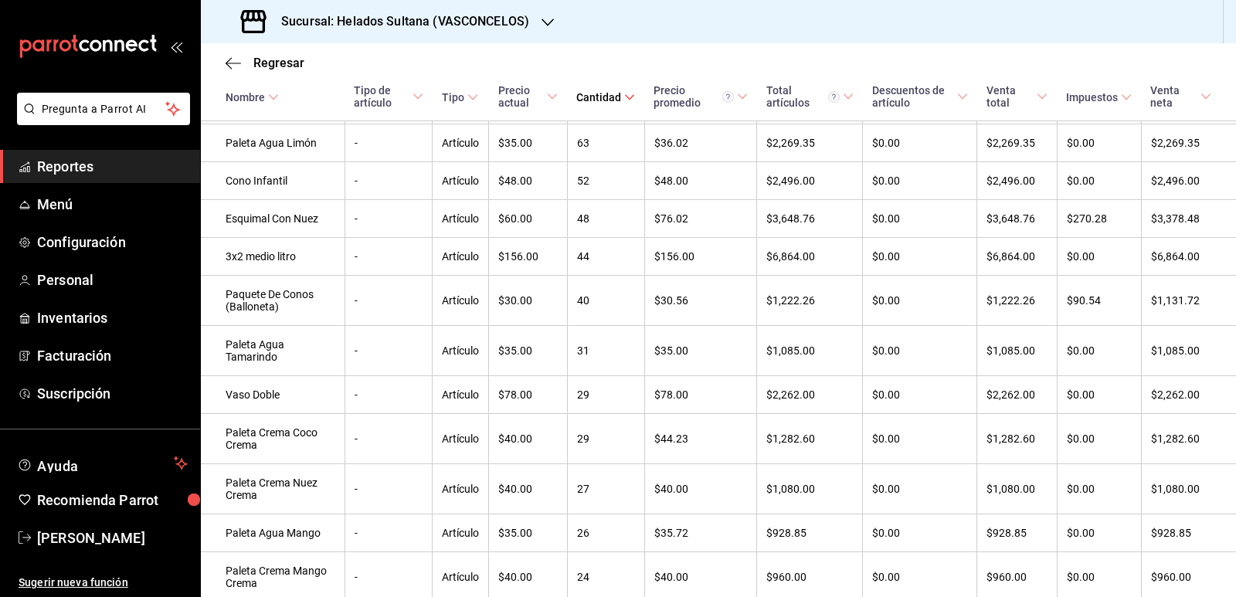
click at [74, 161] on span "Reportes" at bounding box center [112, 166] width 151 height 21
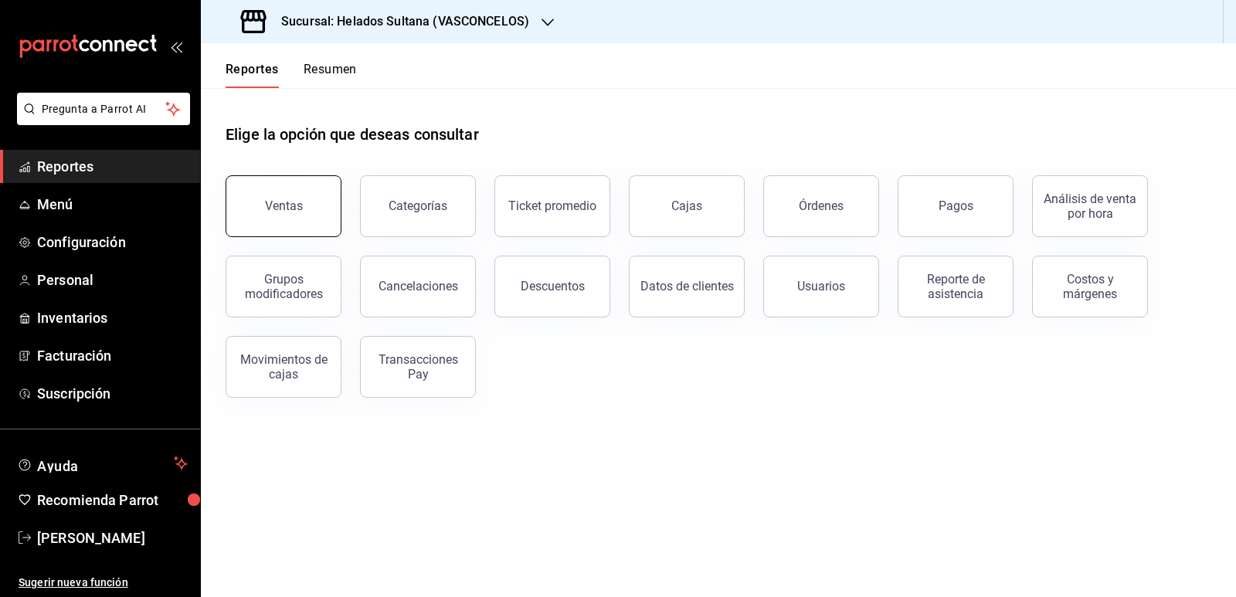
click at [259, 214] on button "Ventas" at bounding box center [283, 206] width 116 height 62
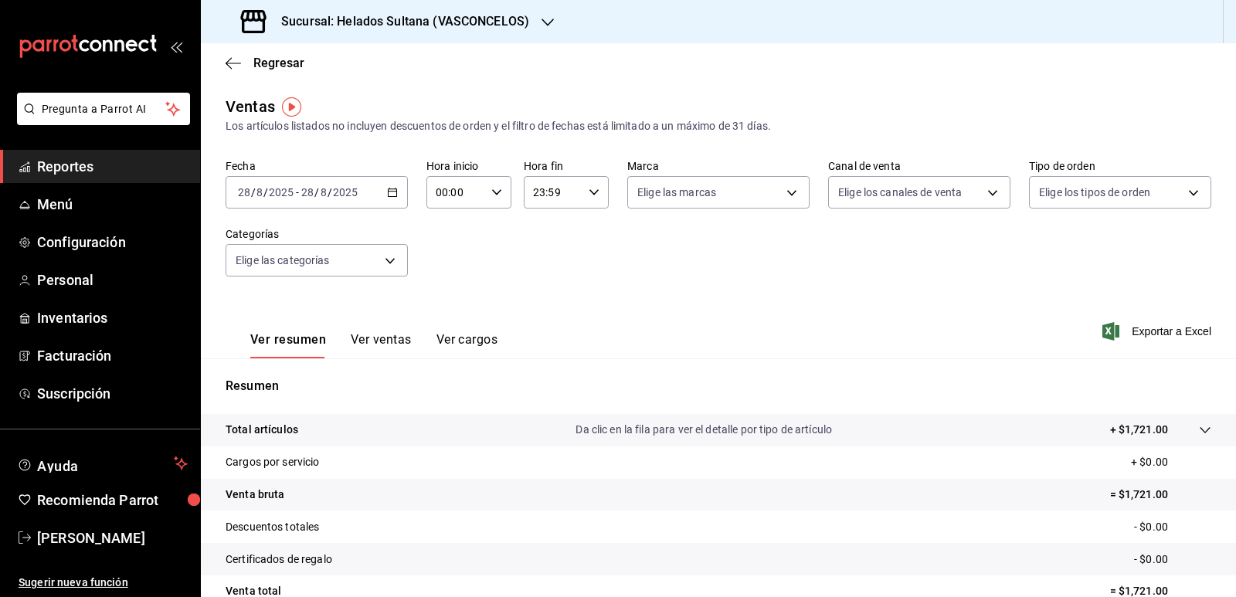
click at [389, 339] on button "Ver ventas" at bounding box center [381, 345] width 61 height 26
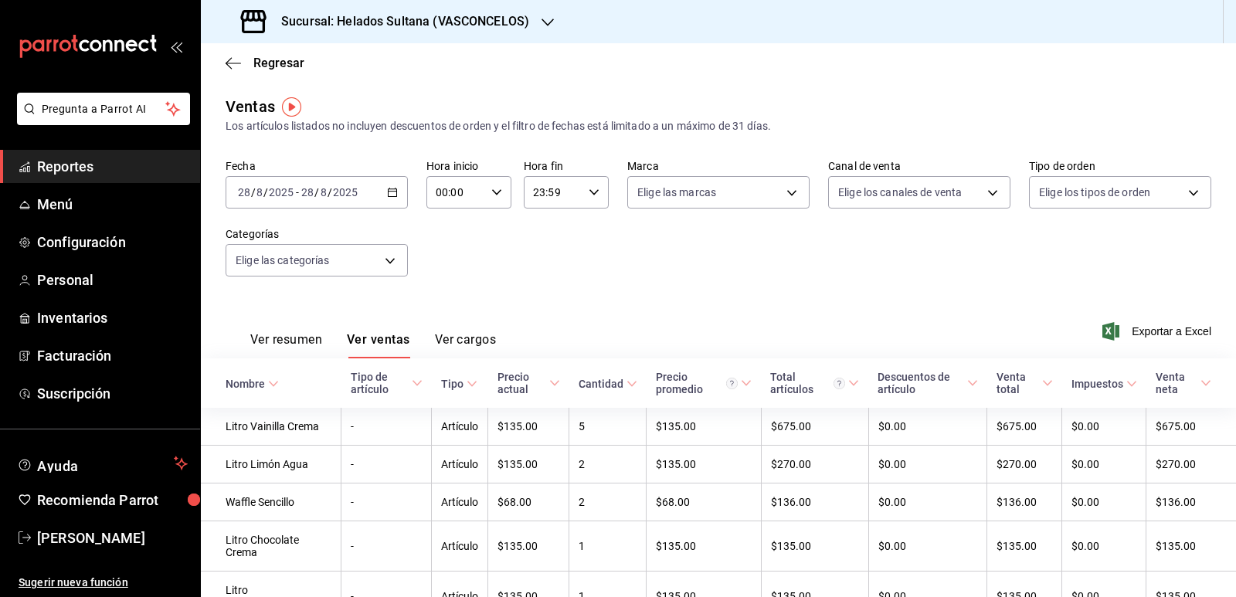
click at [697, 290] on div "Fecha [DATE] [DATE] - [DATE] [DATE] Hora inicio 00:00 Hora inicio Hora fin 23:5…" at bounding box center [717, 227] width 985 height 136
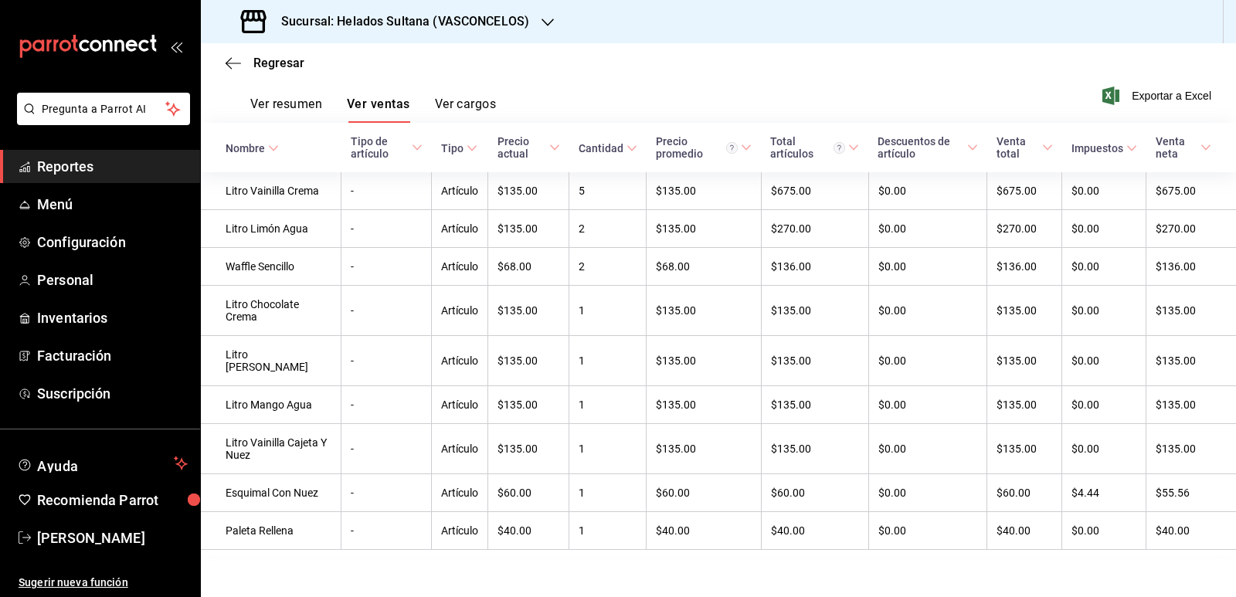
scroll to position [242, 0]
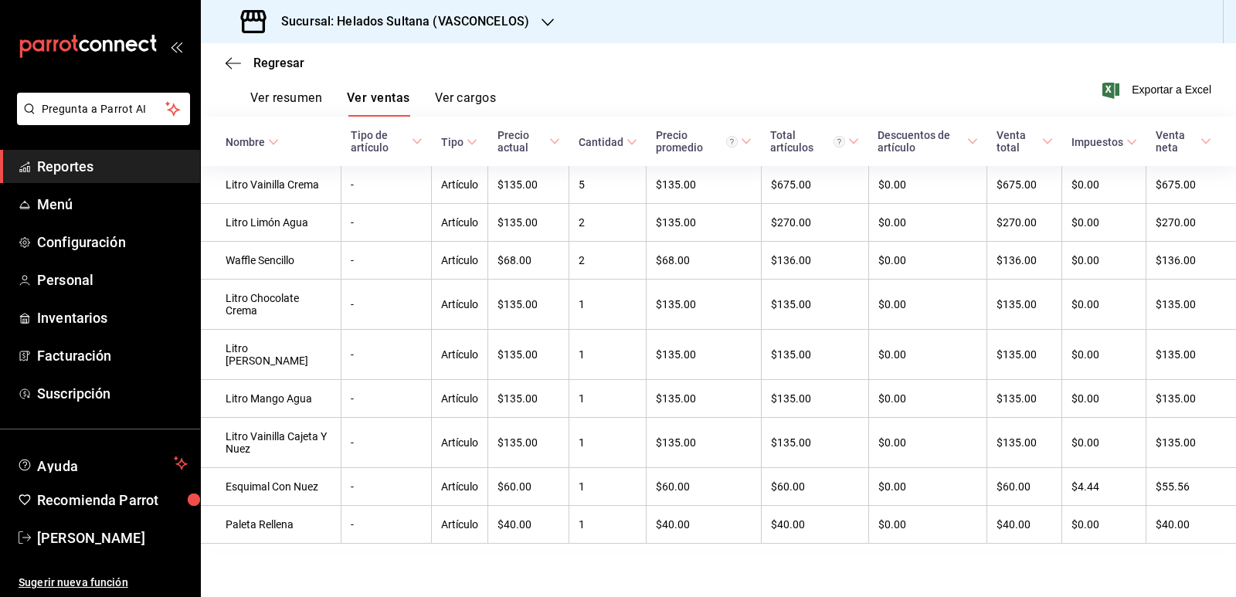
click at [73, 171] on span "Reportes" at bounding box center [112, 166] width 151 height 21
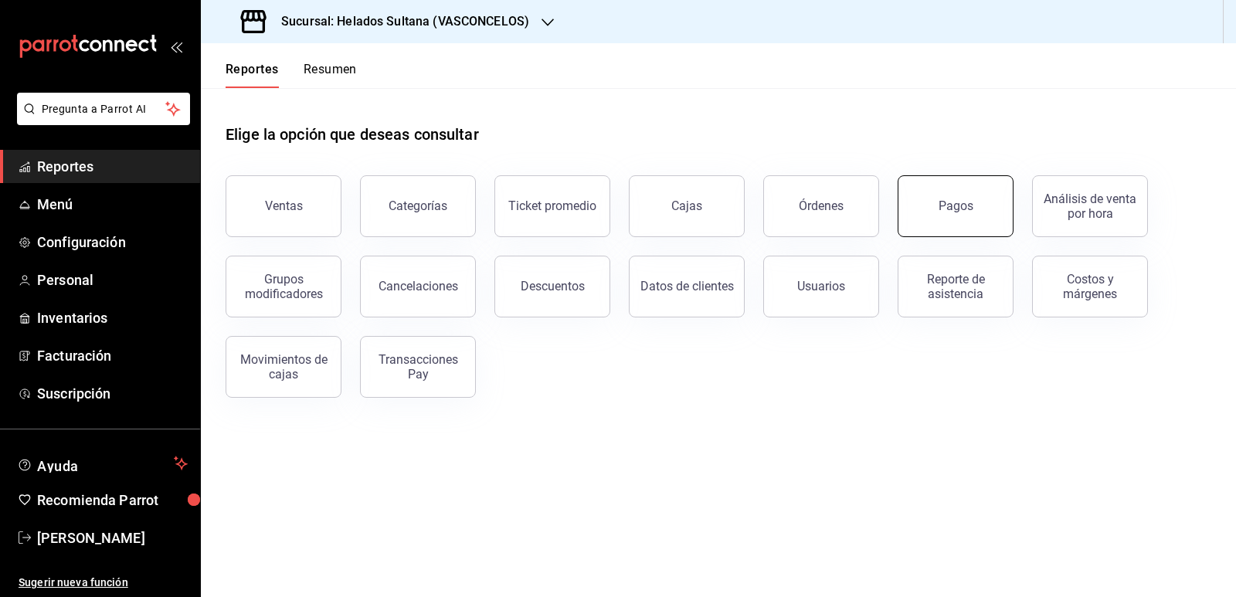
click at [949, 202] on div "Pagos" at bounding box center [955, 205] width 35 height 15
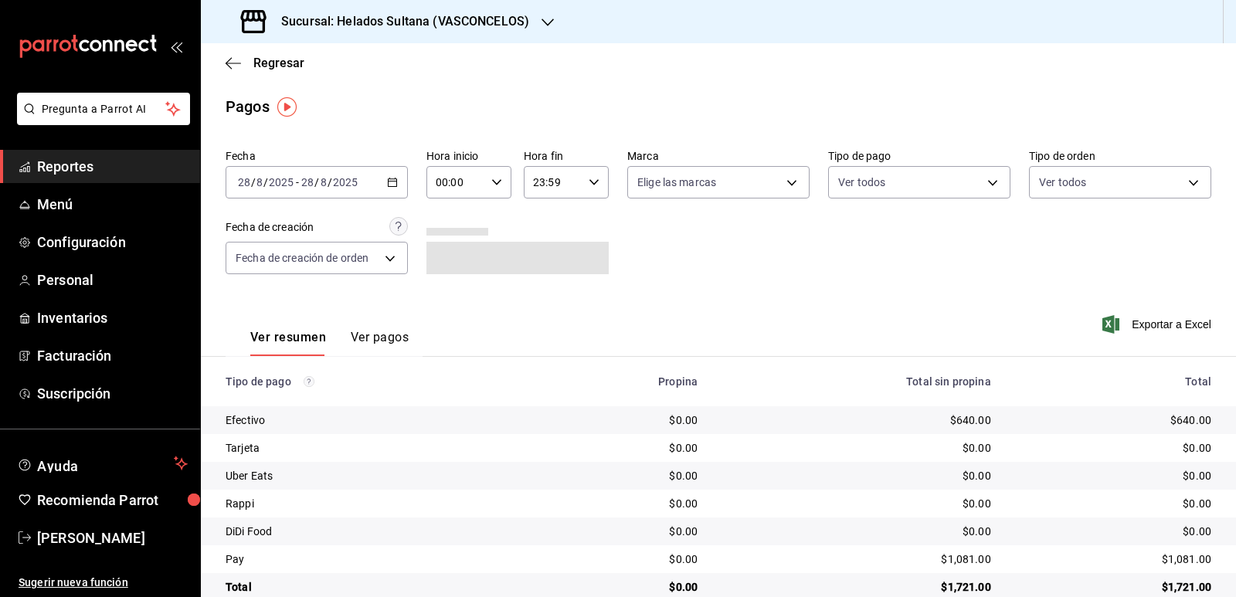
click at [406, 343] on button "Ver pagos" at bounding box center [380, 343] width 58 height 26
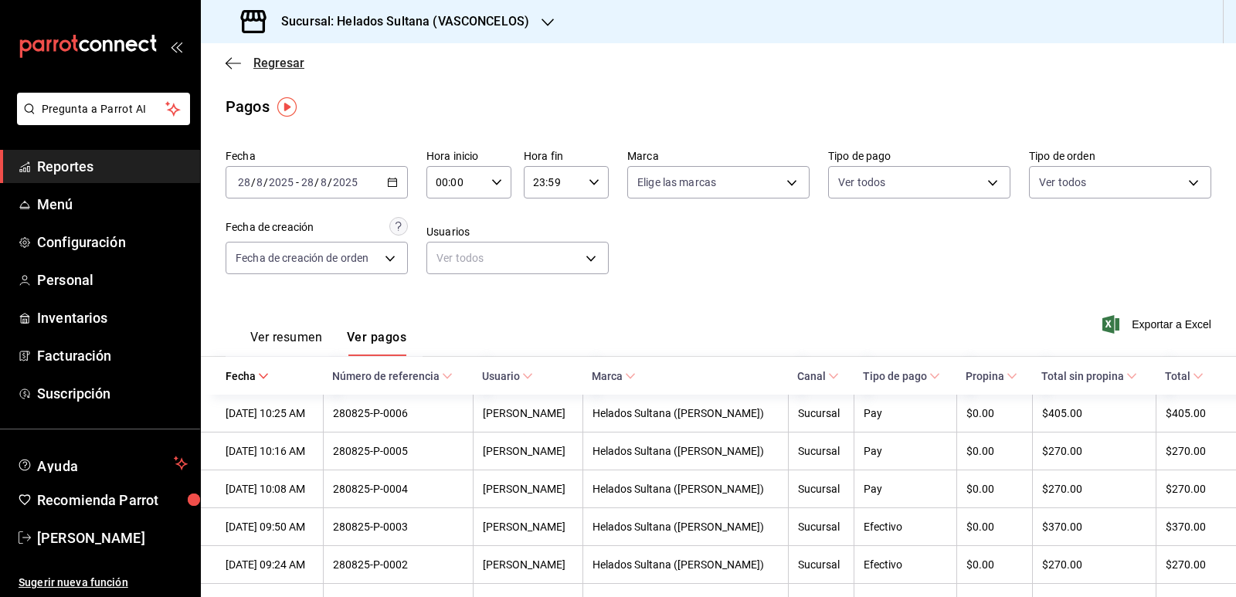
click at [273, 62] on span "Regresar" at bounding box center [278, 63] width 51 height 15
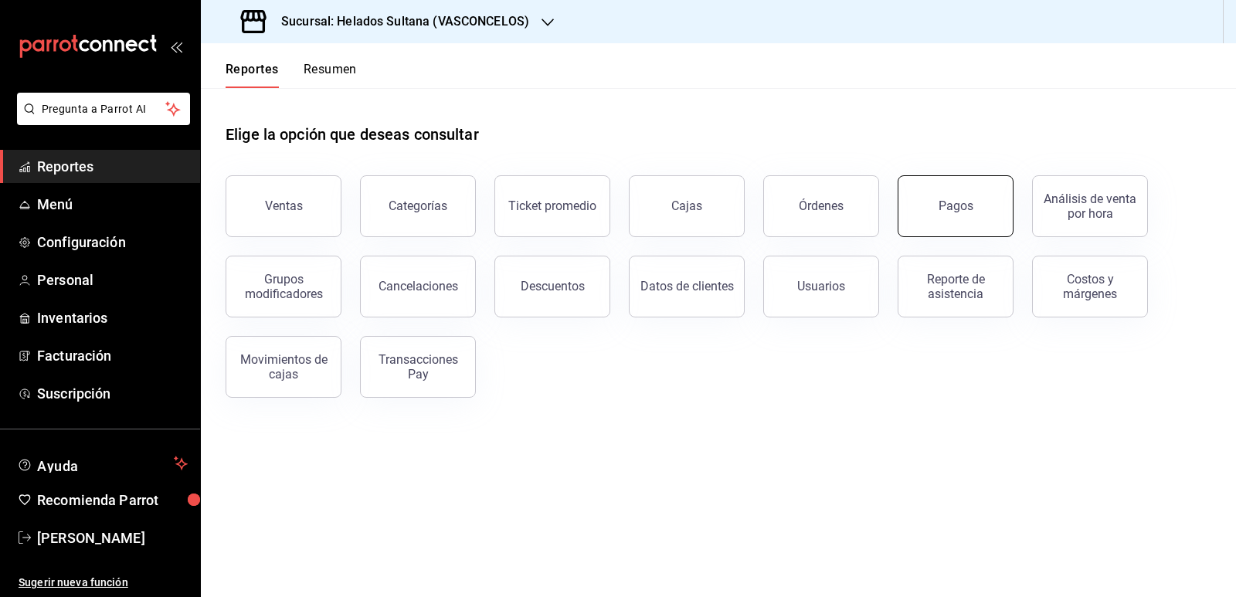
click at [945, 212] on div "Pagos" at bounding box center [955, 205] width 35 height 15
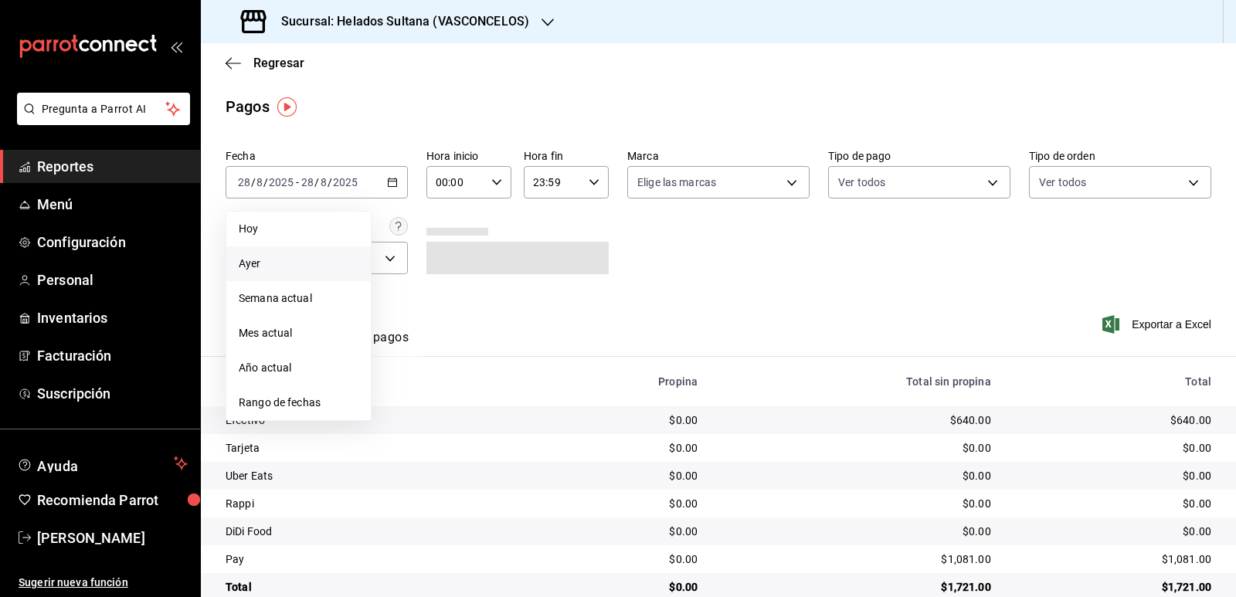
click at [310, 263] on span "Ayer" at bounding box center [299, 264] width 120 height 16
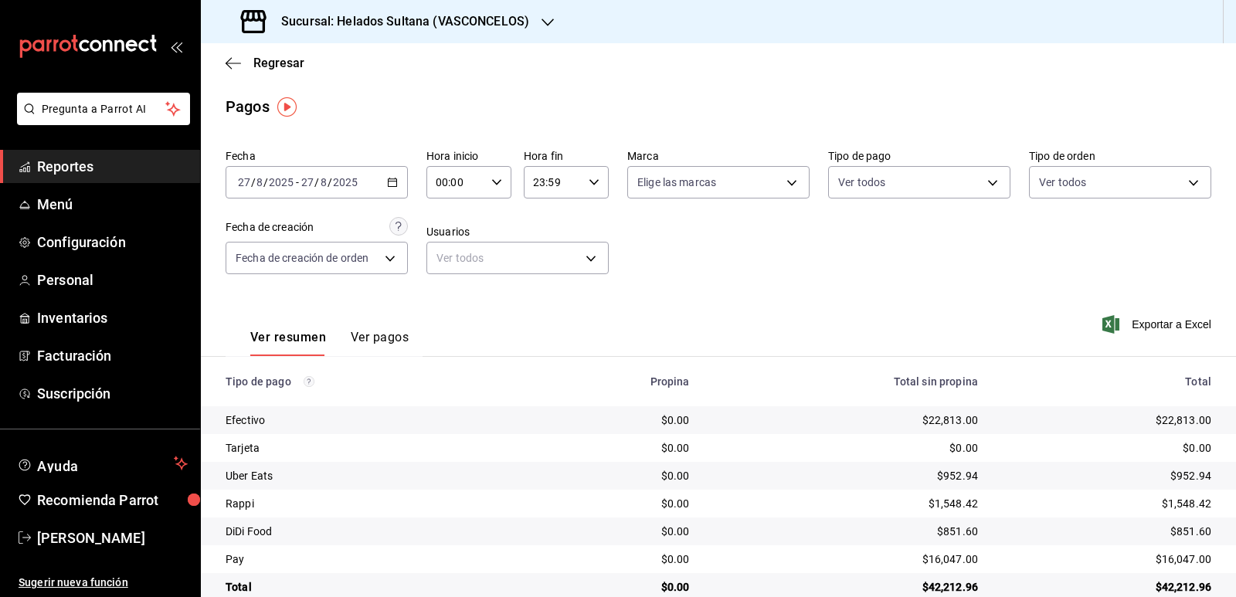
click at [380, 190] on div "[DATE] [DATE] - [DATE] [DATE]" at bounding box center [316, 182] width 182 height 32
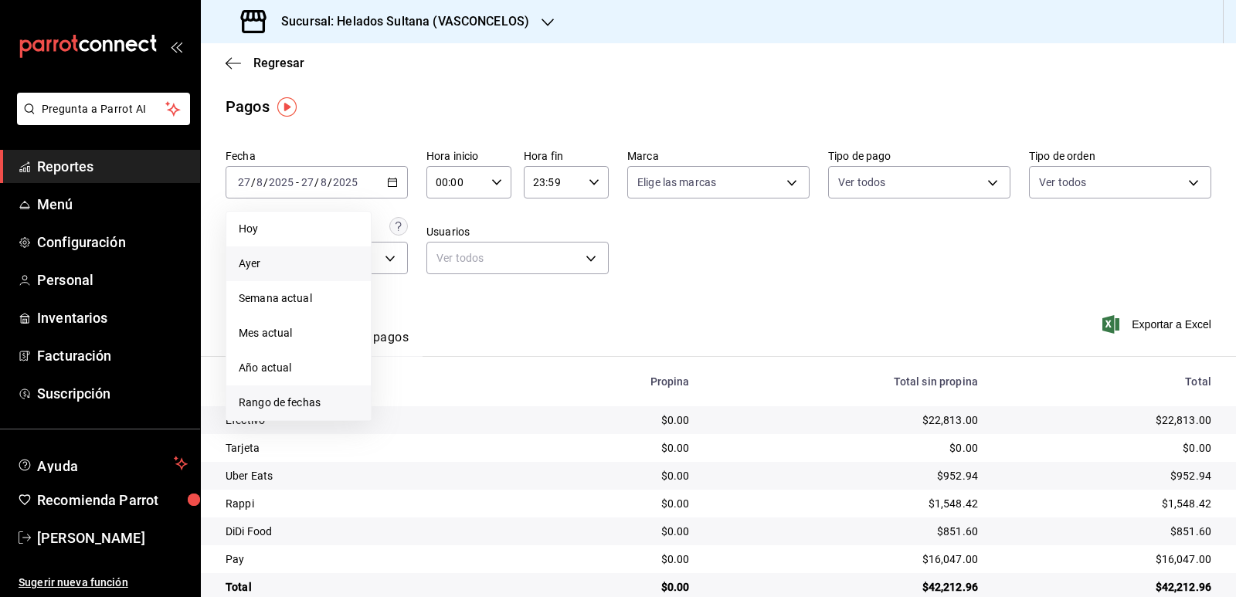
click at [325, 404] on span "Rango de fechas" at bounding box center [299, 403] width 120 height 16
click at [432, 419] on abbr "26" at bounding box center [430, 420] width 10 height 11
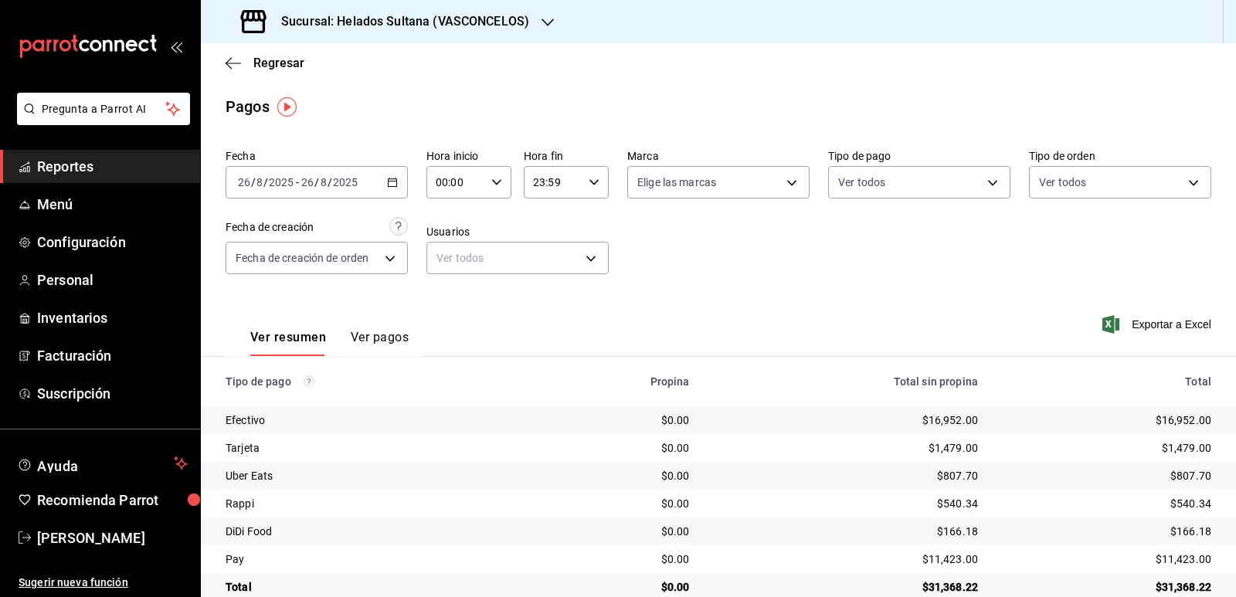
click at [388, 185] on icon "button" at bounding box center [392, 182] width 11 height 11
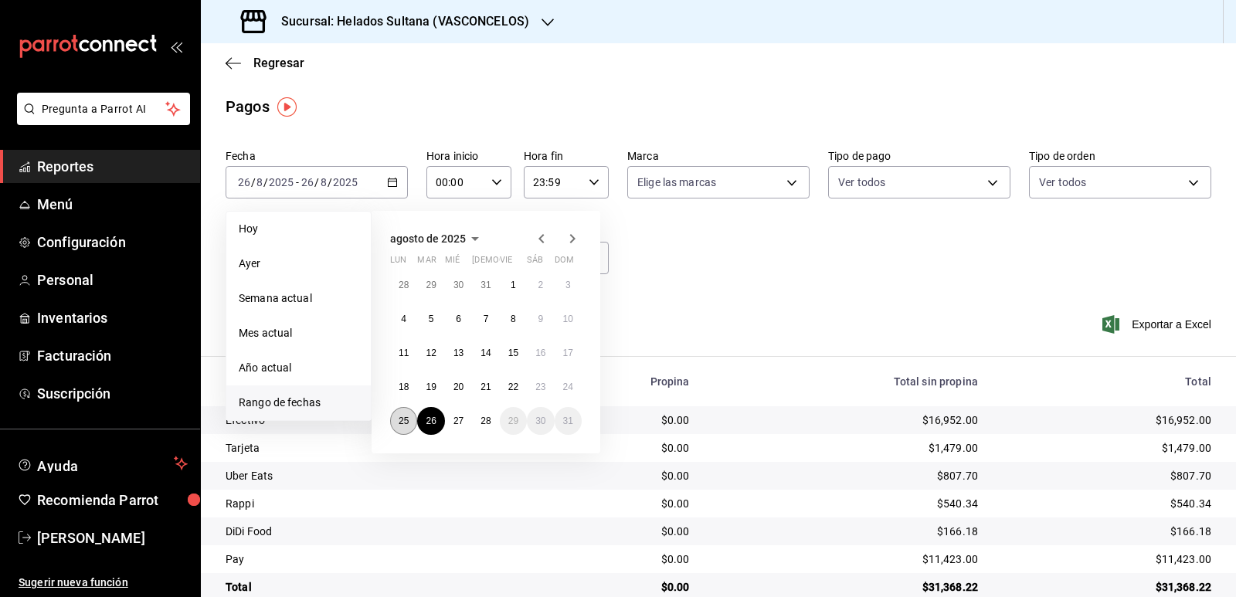
click at [406, 425] on abbr "25" at bounding box center [403, 420] width 10 height 11
